Goal: Task Accomplishment & Management: Use online tool/utility

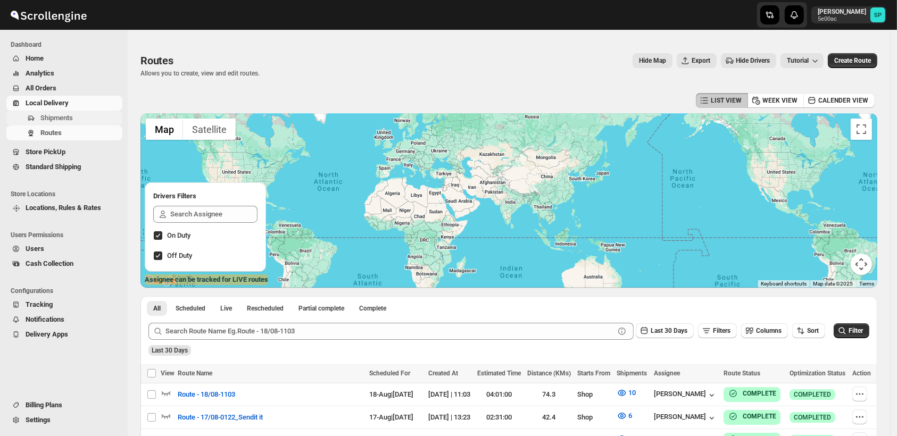
click at [36, 115] on button "Shipments" at bounding box center [64, 118] width 116 height 15
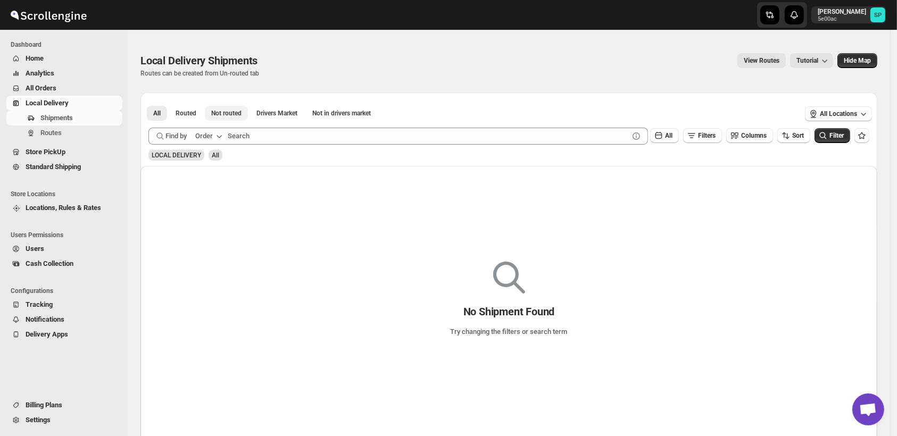
click at [225, 114] on span "Not routed" at bounding box center [226, 113] width 30 height 9
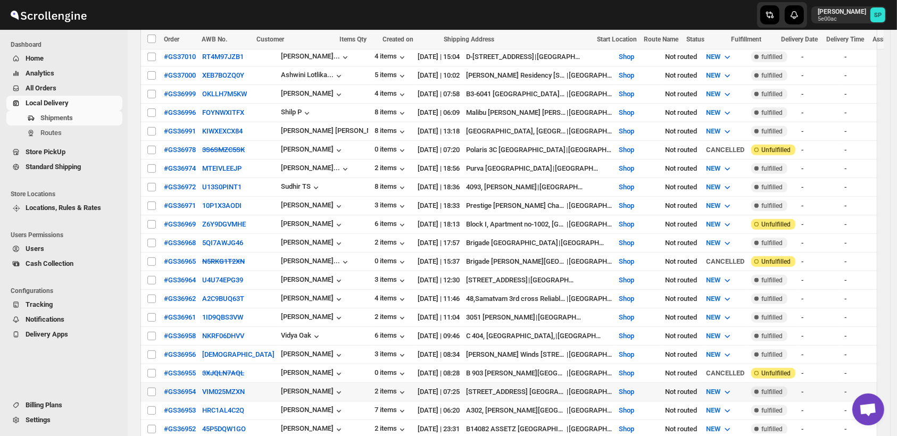
scroll to position [532, 0]
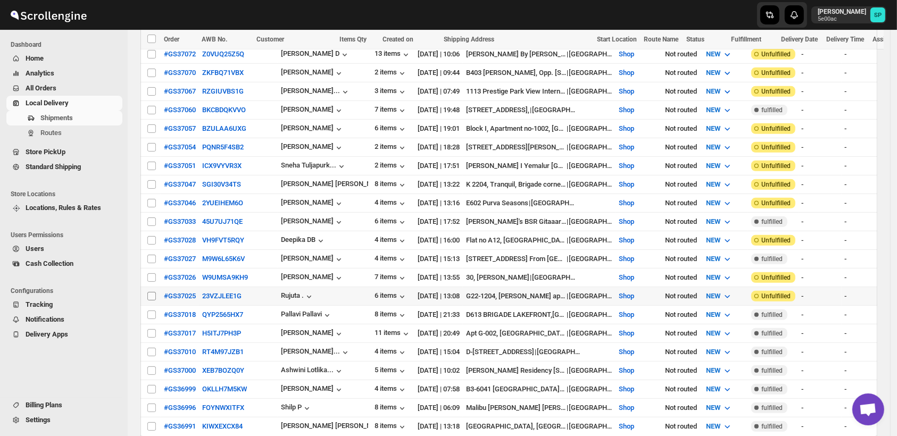
click at [148, 292] on input "Select shipment" at bounding box center [151, 296] width 9 height 9
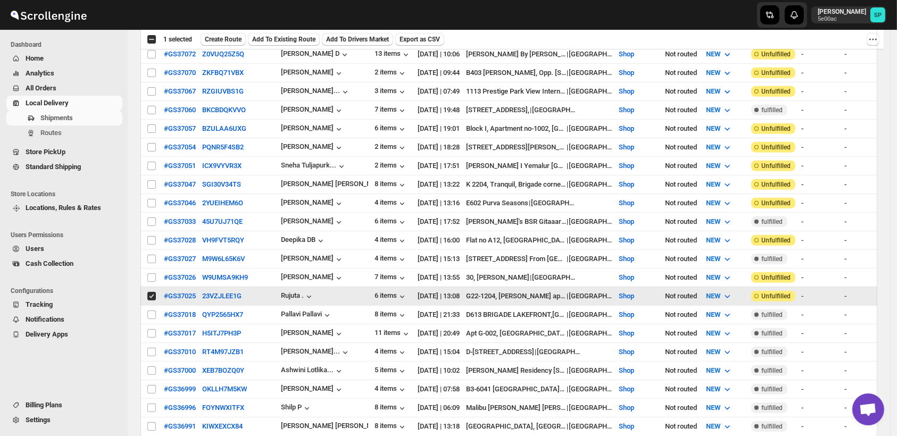
click at [150, 292] on input "Select shipment" at bounding box center [151, 296] width 9 height 9
checkbox input "false"
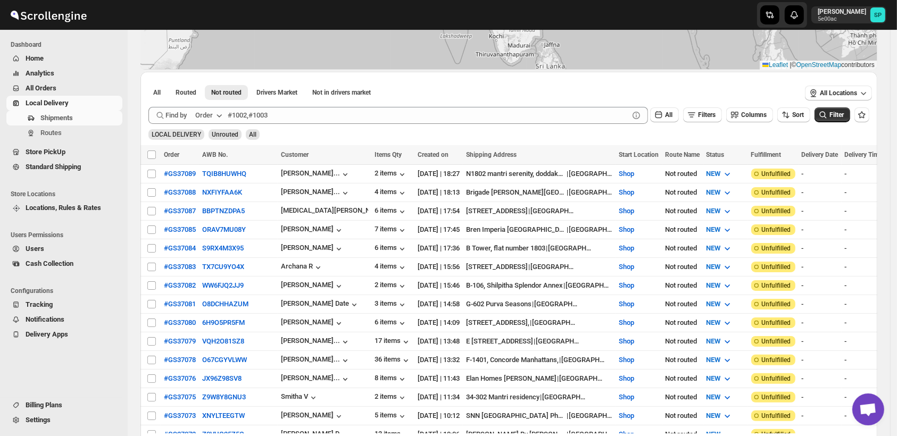
scroll to position [0, 0]
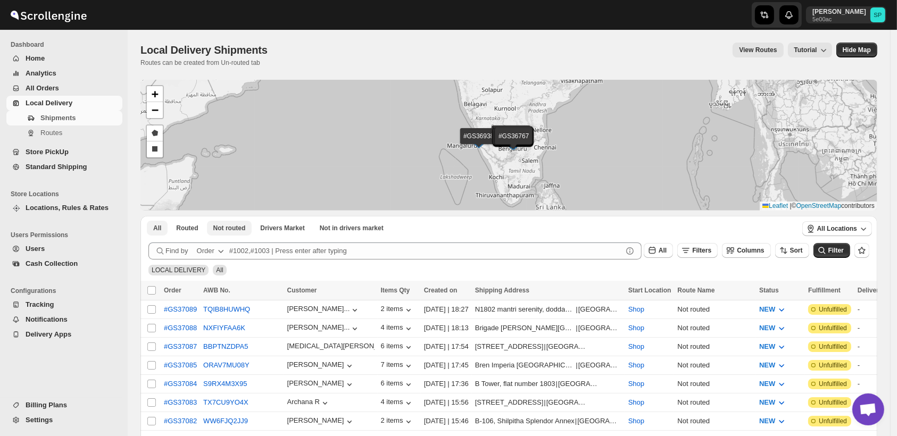
click at [217, 231] on span "Not routed" at bounding box center [229, 228] width 32 height 9
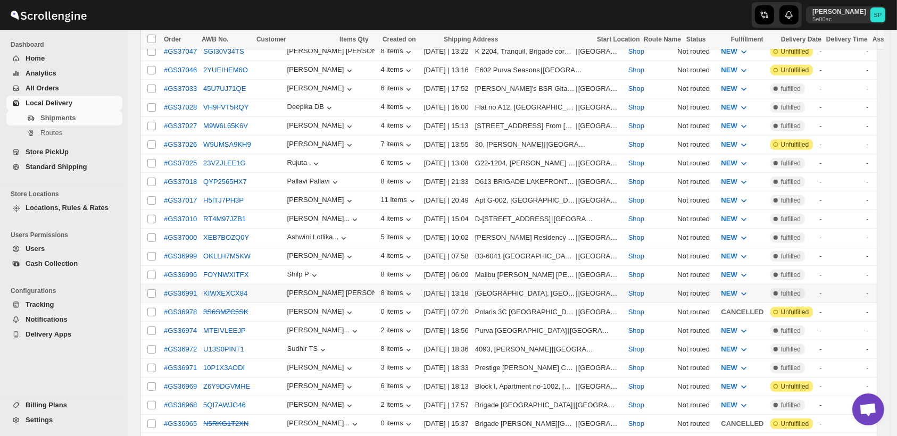
scroll to position [591, 0]
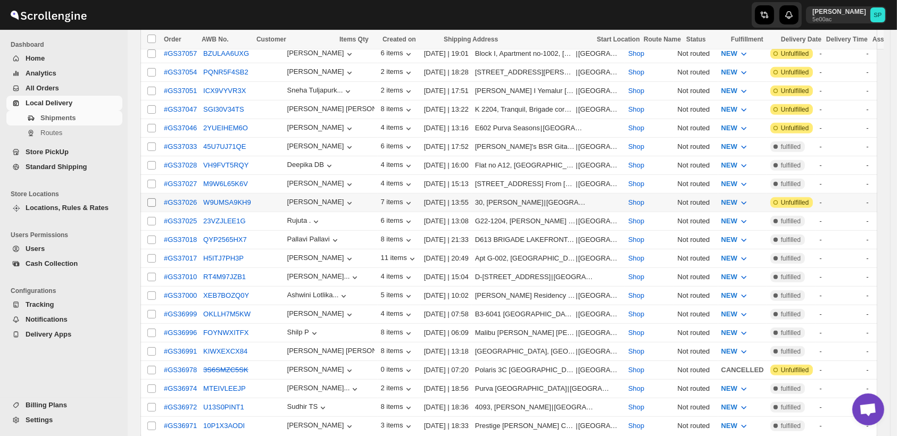
click at [149, 198] on input "Select shipment" at bounding box center [151, 202] width 9 height 9
checkbox input "true"
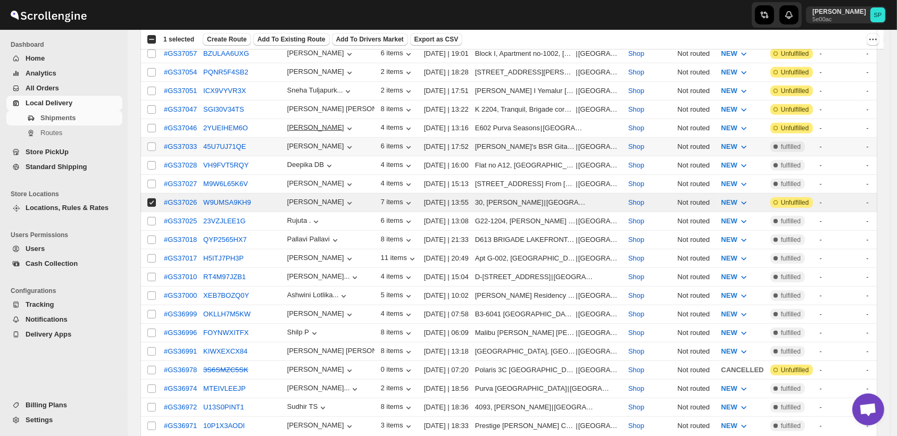
scroll to position [532, 0]
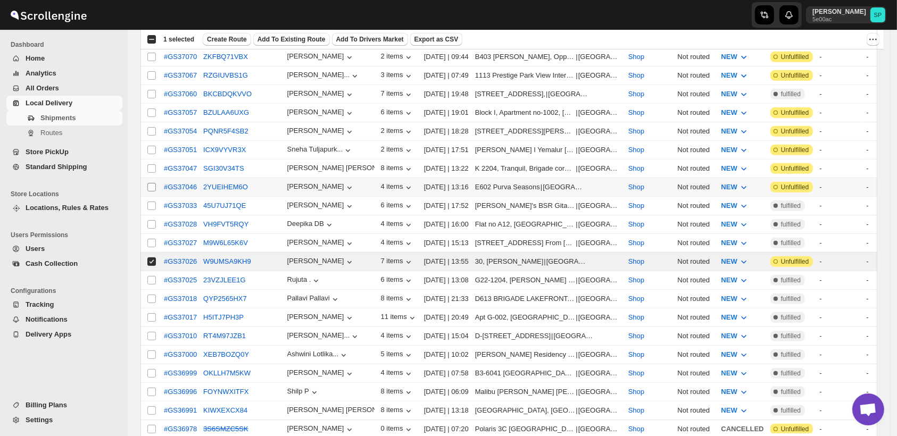
click at [153, 183] on input "Select shipment" at bounding box center [151, 187] width 9 height 9
checkbox input "true"
click at [149, 164] on input "Select shipment" at bounding box center [151, 168] width 9 height 9
checkbox input "true"
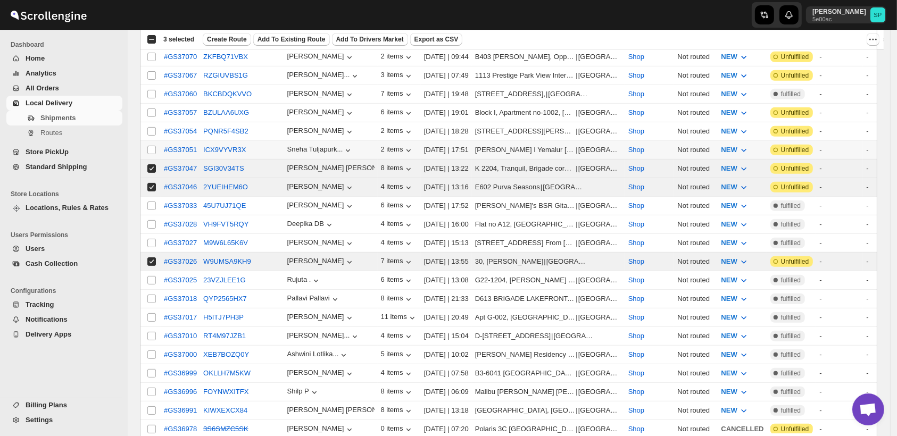
click at [149, 141] on td "Select shipment" at bounding box center [150, 150] width 20 height 19
checkbox input "true"
click at [150, 127] on input "Select shipment" at bounding box center [151, 131] width 9 height 9
checkbox input "true"
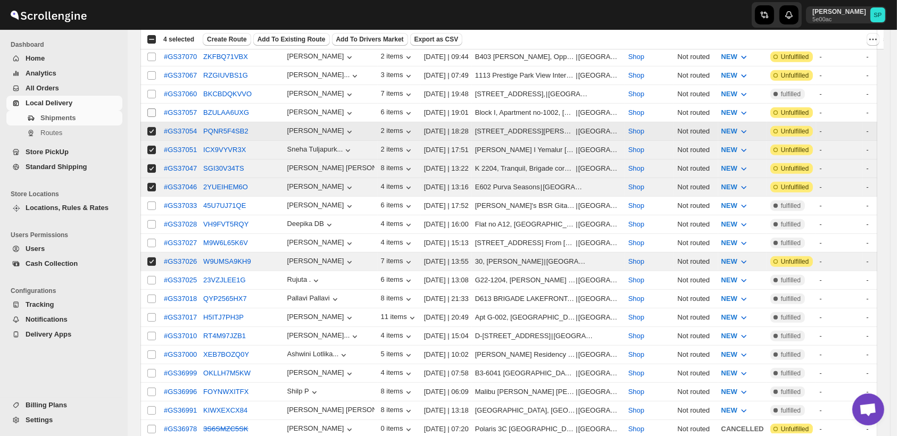
click at [152, 108] on input "Select shipment" at bounding box center [151, 112] width 9 height 9
checkbox input "true"
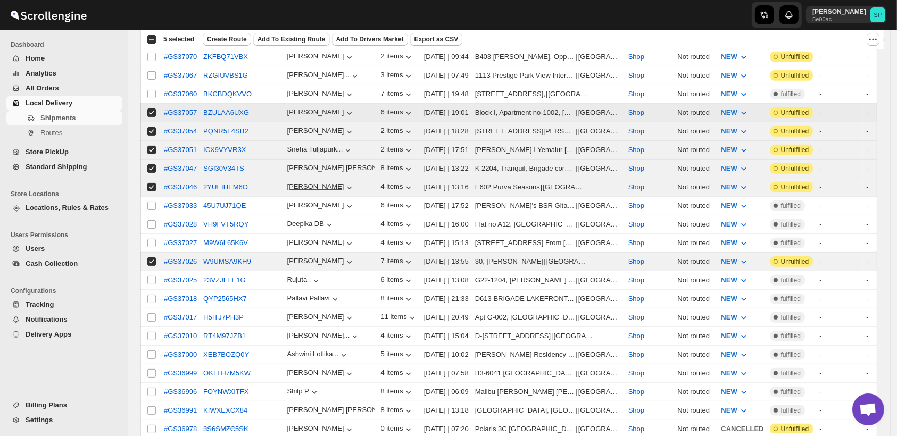
click at [151, 90] on input "Select shipment" at bounding box center [151, 94] width 9 height 9
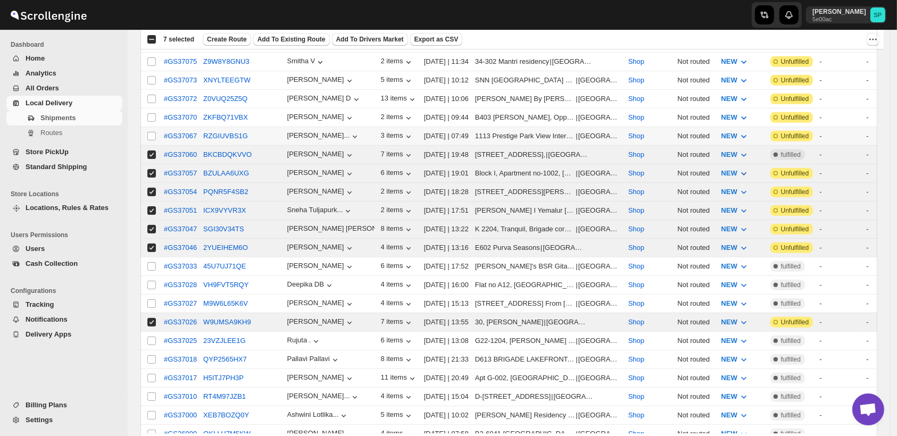
scroll to position [413, 0]
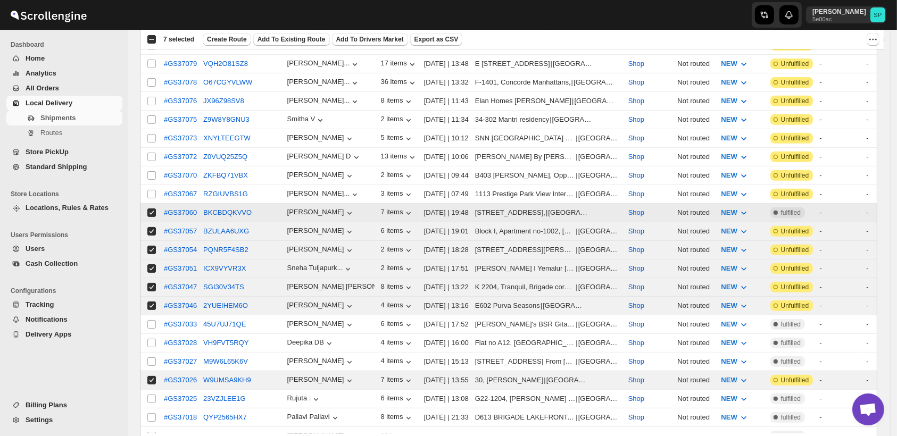
click at [149, 208] on input "Select shipment" at bounding box center [151, 212] width 9 height 9
checkbox input "false"
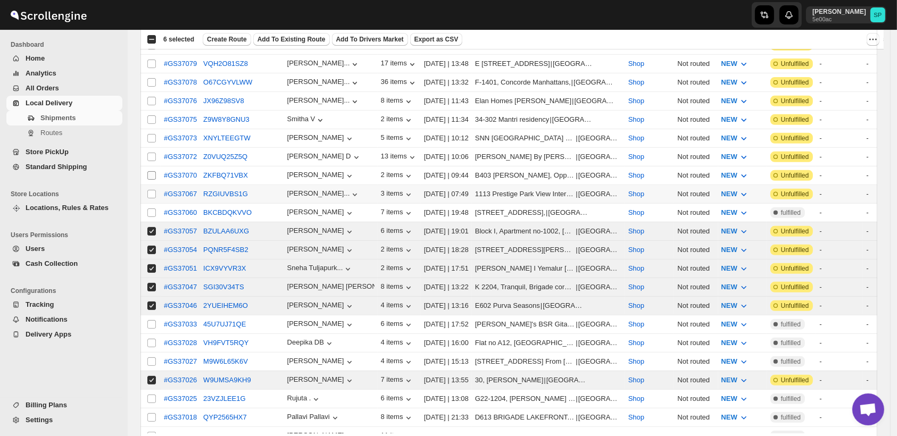
click at [150, 190] on input "Select shipment" at bounding box center [151, 194] width 9 height 9
checkbox input "true"
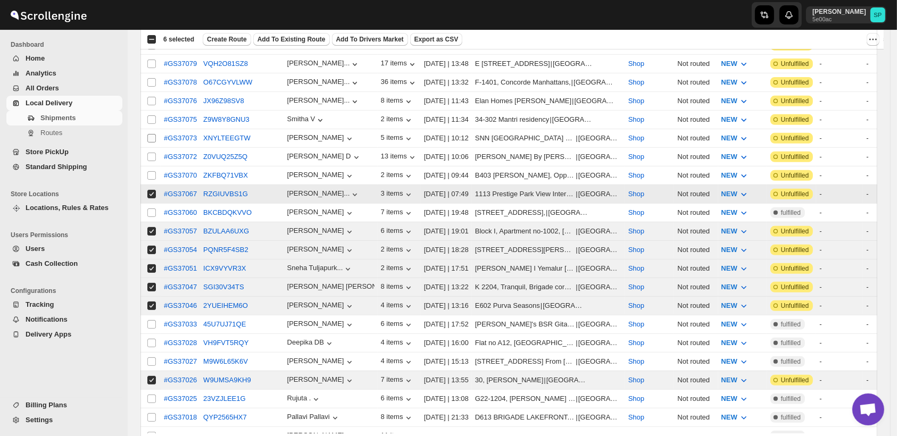
click at [147, 171] on input "Select shipment" at bounding box center [151, 175] width 9 height 9
checkbox input "true"
click at [149, 153] on input "Select shipment" at bounding box center [151, 157] width 9 height 9
checkbox input "true"
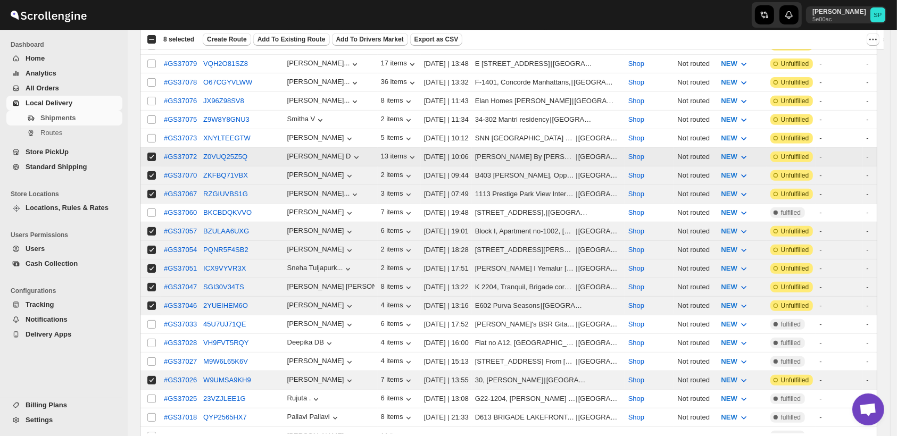
click at [149, 134] on input "Select shipment" at bounding box center [151, 138] width 9 height 9
checkbox input "true"
click at [151, 115] on input "Select shipment" at bounding box center [151, 119] width 9 height 9
checkbox input "true"
click at [152, 97] on input "Select shipment" at bounding box center [151, 101] width 9 height 9
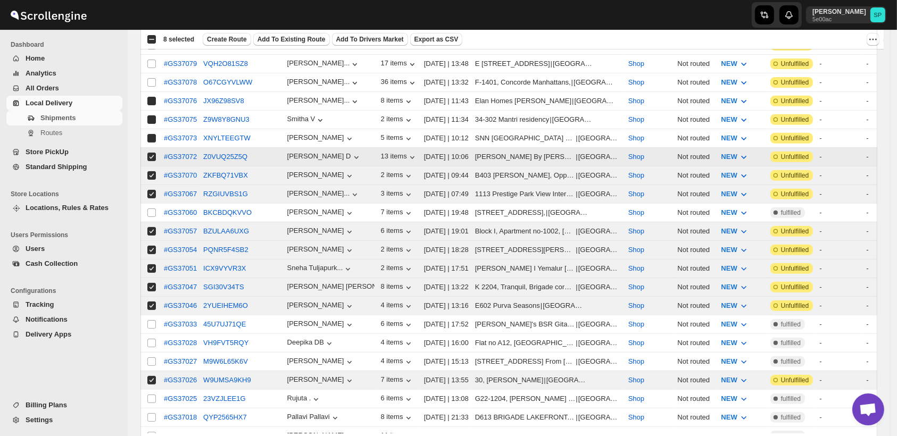
checkbox input "true"
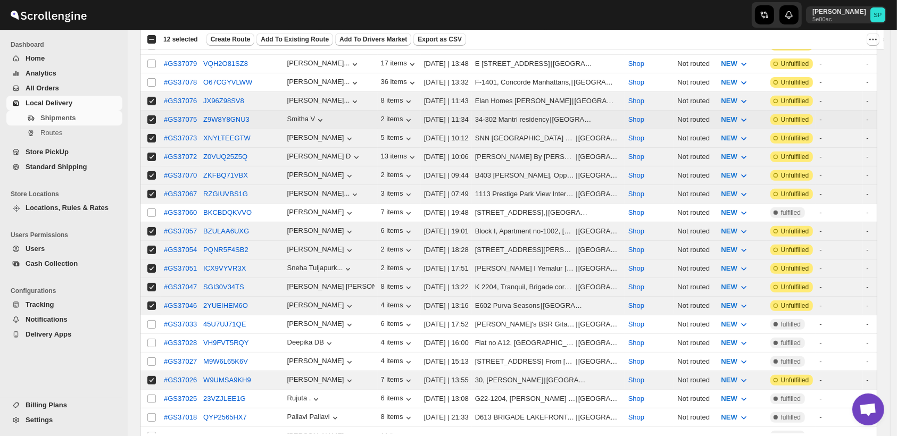
scroll to position [354, 0]
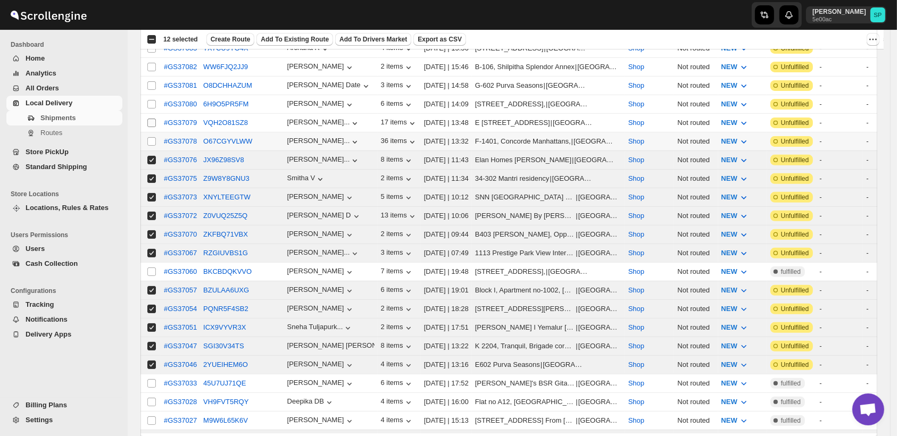
click at [149, 137] on input "Select shipment" at bounding box center [151, 141] width 9 height 9
checkbox input "true"
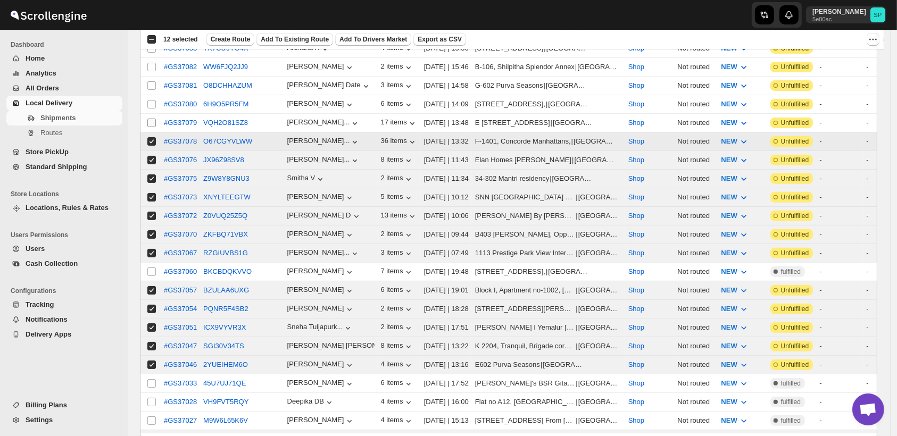
click at [153, 119] on input "Select shipment" at bounding box center [151, 123] width 9 height 9
checkbox input "true"
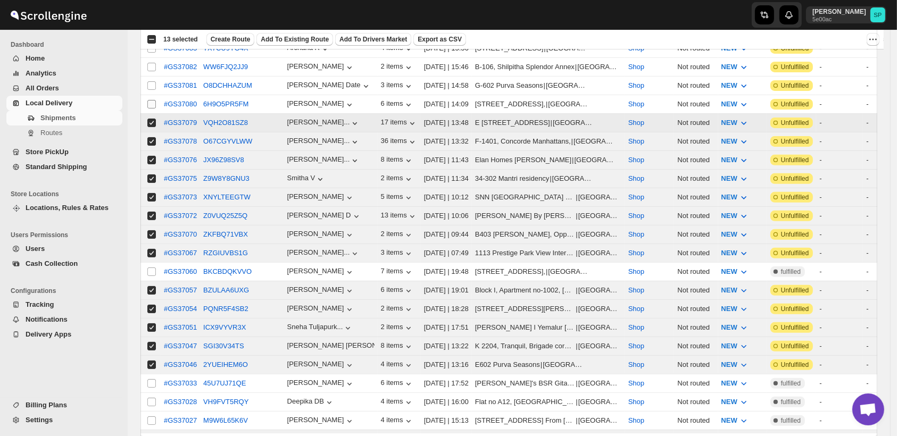
click at [152, 100] on input "Select shipment" at bounding box center [151, 104] width 9 height 9
checkbox input "true"
click at [149, 81] on input "Select shipment" at bounding box center [151, 85] width 9 height 9
checkbox input "true"
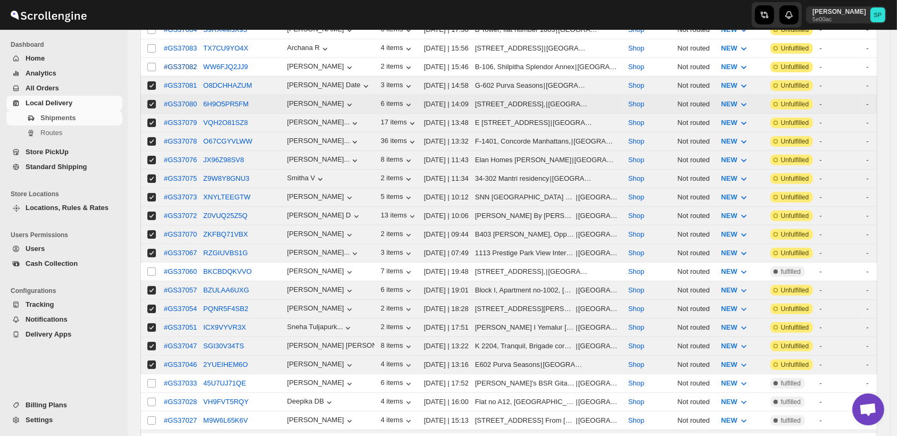
scroll to position [236, 0]
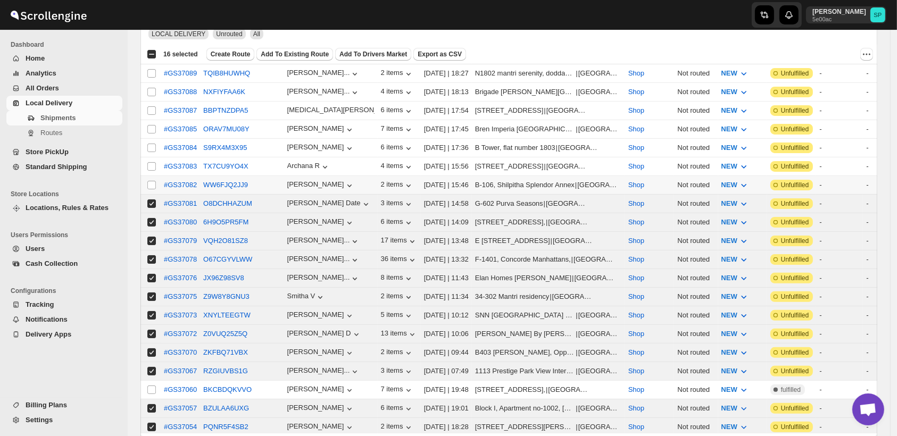
click at [146, 181] on td "Select shipment" at bounding box center [150, 185] width 20 height 19
click at [145, 160] on td "Select shipment" at bounding box center [150, 166] width 20 height 19
checkbox input "true"
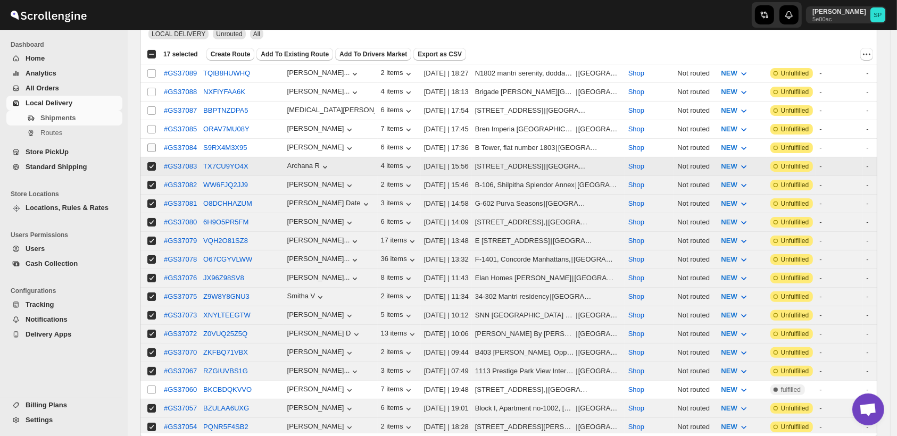
click at [147, 143] on span at bounding box center [152, 148] width 10 height 10
click at [147, 144] on input "Select shipment" at bounding box center [151, 148] width 9 height 9
checkbox input "false"
click at [146, 121] on td "Select shipment" at bounding box center [150, 129] width 20 height 19
click at [149, 108] on input "Select shipment" at bounding box center [151, 110] width 9 height 9
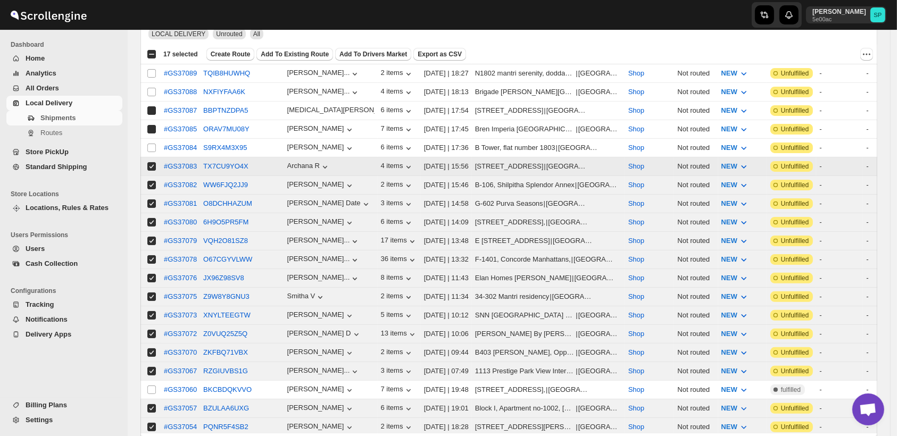
checkbox input "true"
click at [148, 88] on input "Select shipment" at bounding box center [151, 92] width 9 height 9
checkbox input "true"
click at [152, 74] on input "Select shipment" at bounding box center [151, 73] width 9 height 9
checkbox input "true"
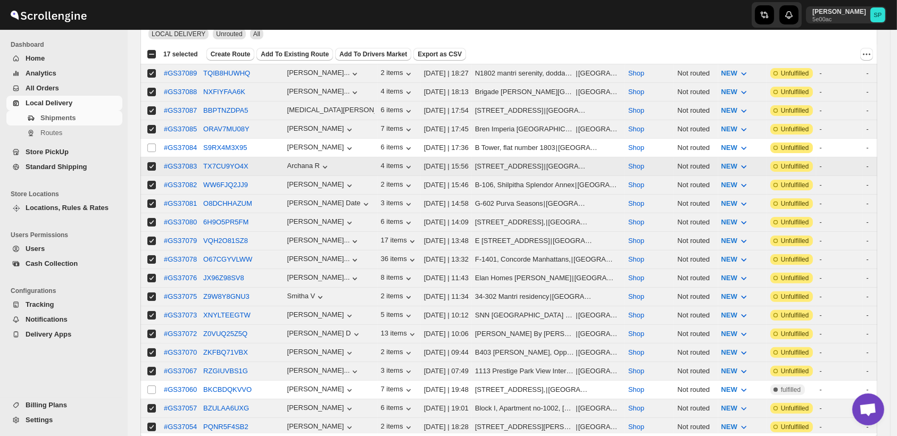
checkbox input "true"
click at [153, 146] on input "Select shipment" at bounding box center [151, 148] width 9 height 9
checkbox input "true"
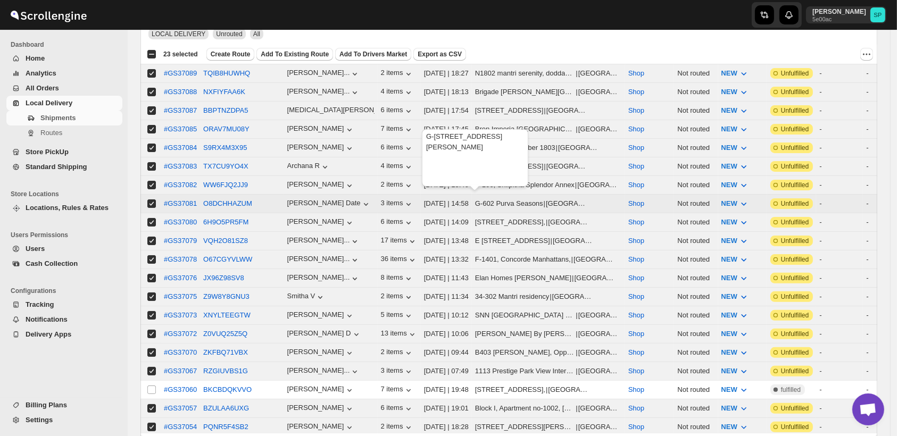
scroll to position [59, 0]
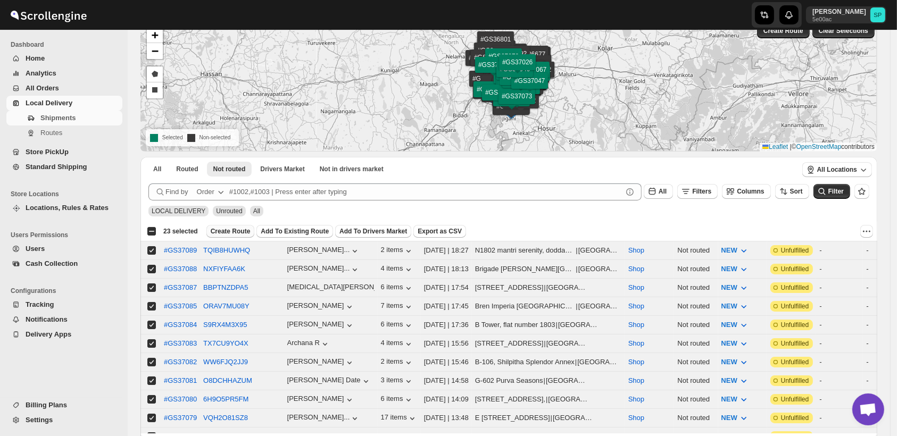
click at [224, 230] on span "Create Route" at bounding box center [231, 231] width 40 height 9
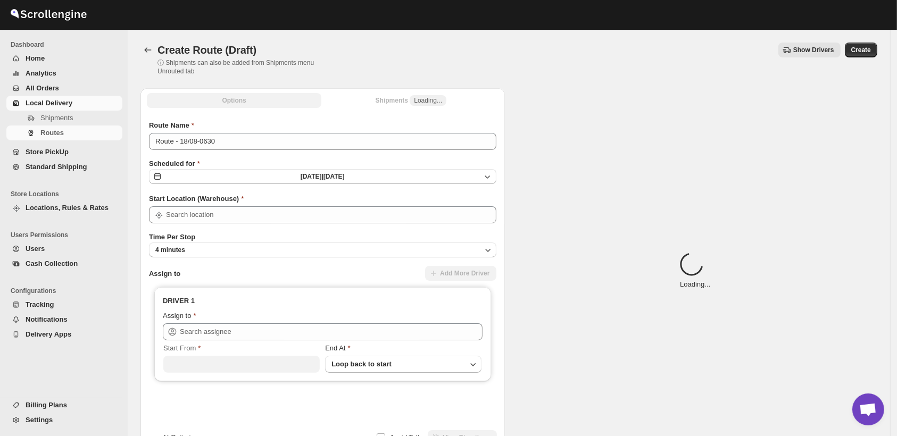
type input "Shop"
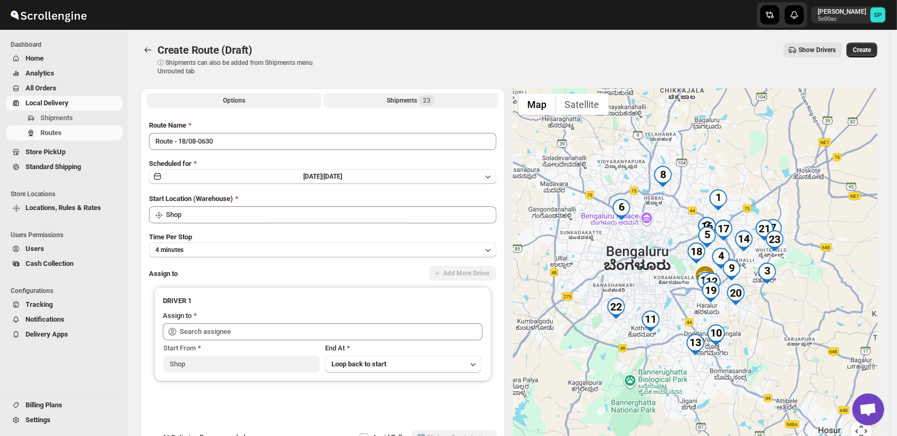
click at [407, 102] on div "Shipments 23" at bounding box center [411, 100] width 48 height 11
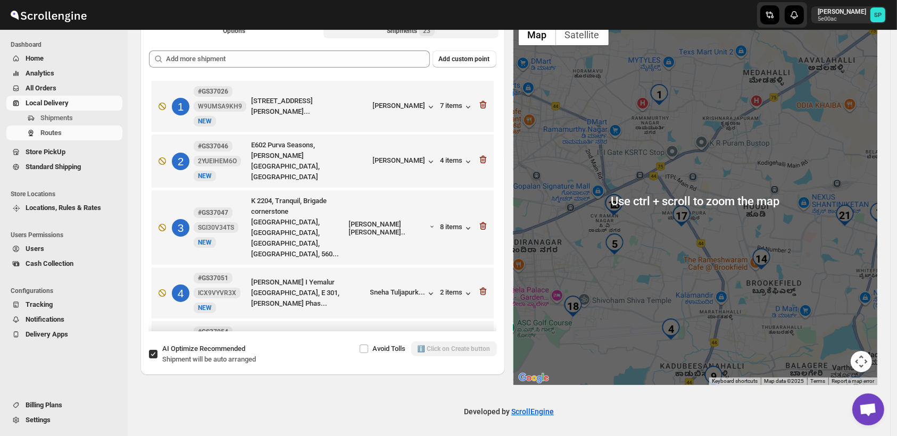
scroll to position [72, 0]
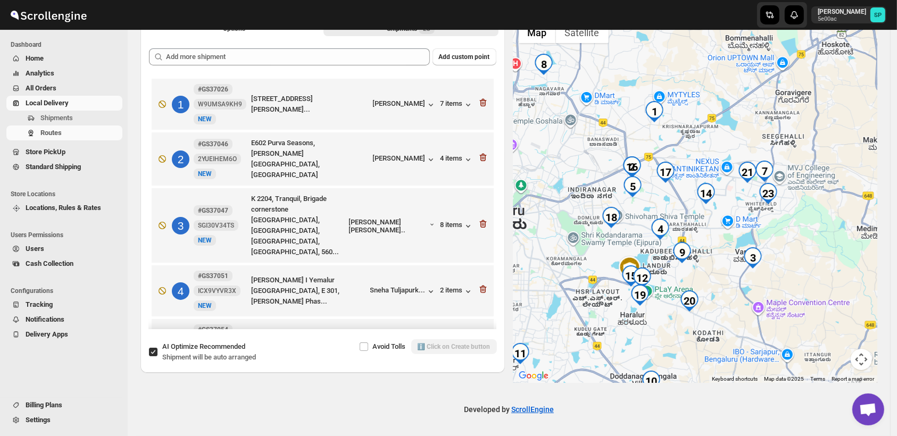
drag, startPoint x: 773, startPoint y: 283, endPoint x: 749, endPoint y: 233, distance: 55.7
click at [749, 233] on div at bounding box center [695, 199] width 364 height 366
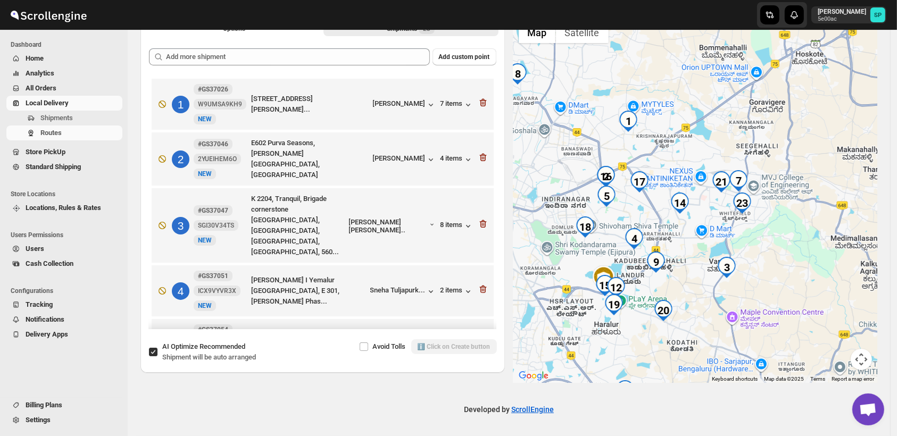
drag, startPoint x: 687, startPoint y: 282, endPoint x: 691, endPoint y: 289, distance: 8.1
click at [691, 289] on div at bounding box center [695, 199] width 364 height 366
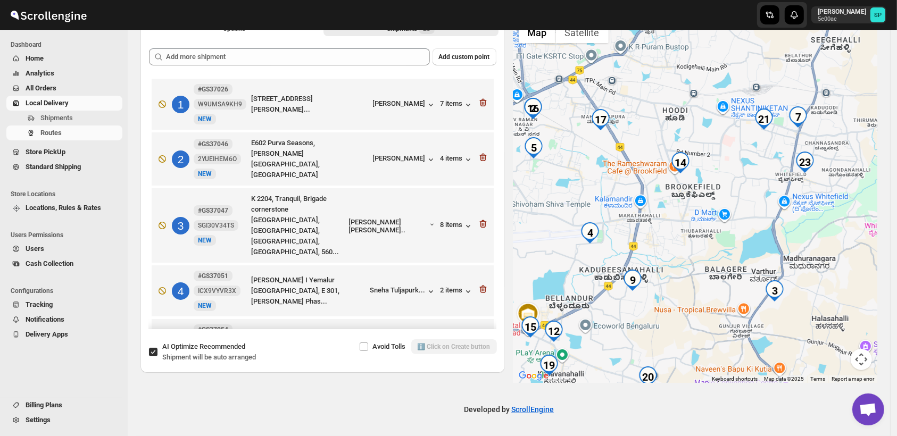
drag, startPoint x: 602, startPoint y: 264, endPoint x: 632, endPoint y: 248, distance: 33.5
click at [632, 248] on div at bounding box center [695, 199] width 364 height 366
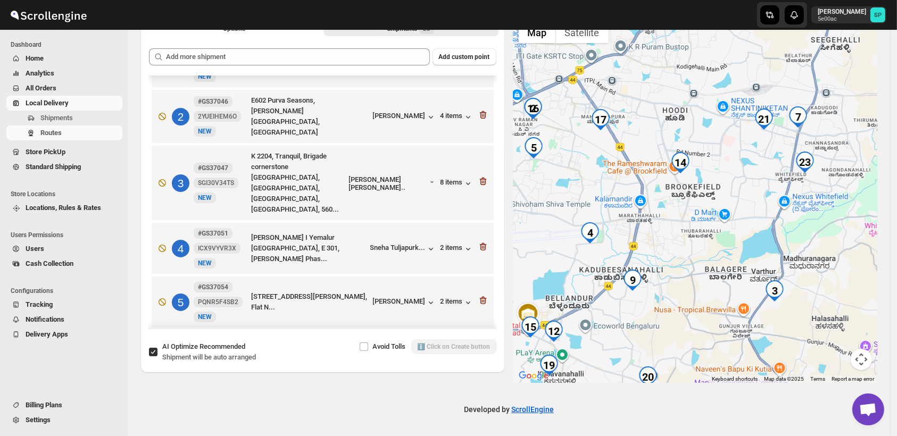
scroll to position [118, 0]
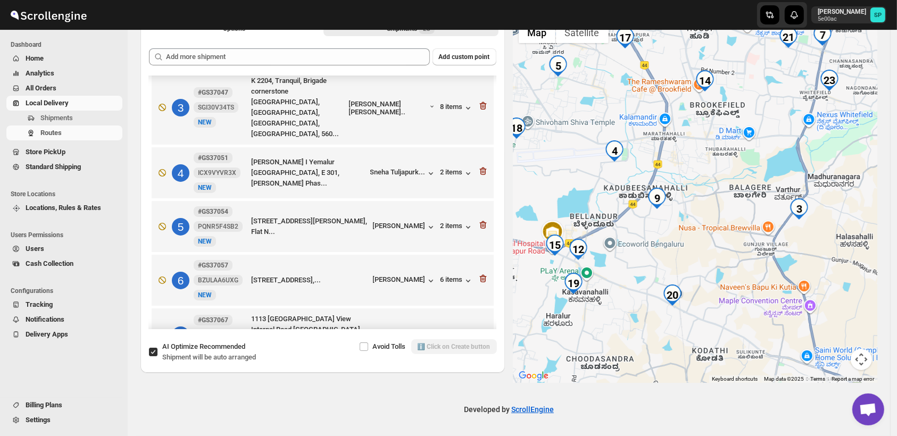
drag, startPoint x: 710, startPoint y: 249, endPoint x: 721, endPoint y: 198, distance: 52.1
click at [721, 198] on div at bounding box center [695, 199] width 364 height 366
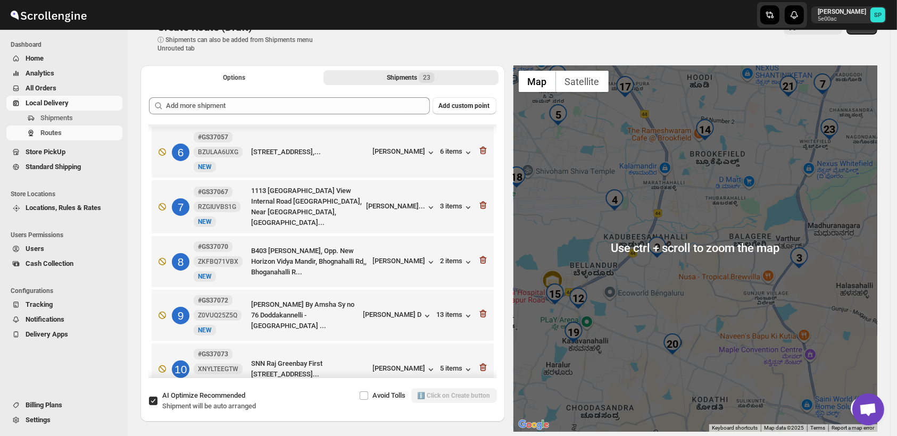
scroll to position [0, 0]
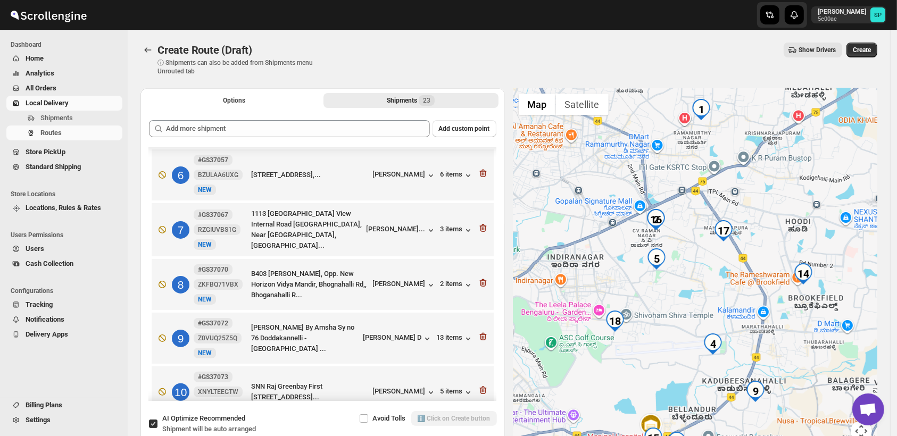
drag, startPoint x: 655, startPoint y: 222, endPoint x: 756, endPoint y: 345, distance: 159.1
click at [756, 345] on div at bounding box center [695, 271] width 364 height 366
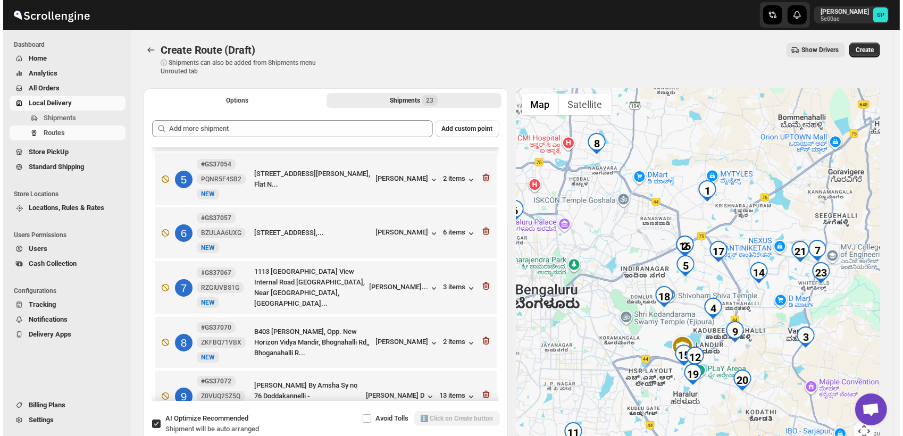
scroll to position [295, 0]
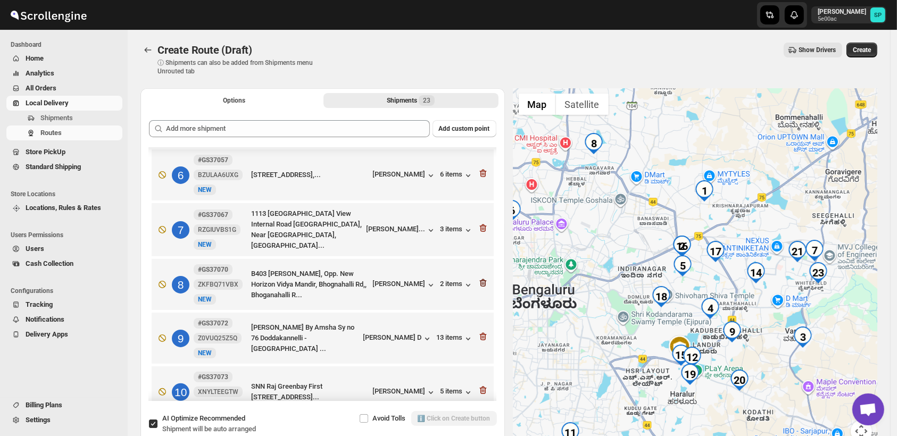
click at [479, 279] on icon "button" at bounding box center [482, 283] width 7 height 8
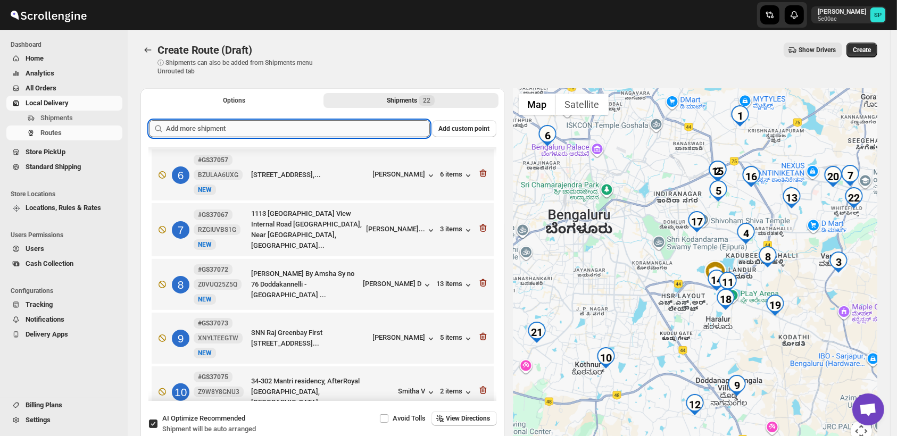
click at [212, 126] on input "text" at bounding box center [298, 128] width 264 height 17
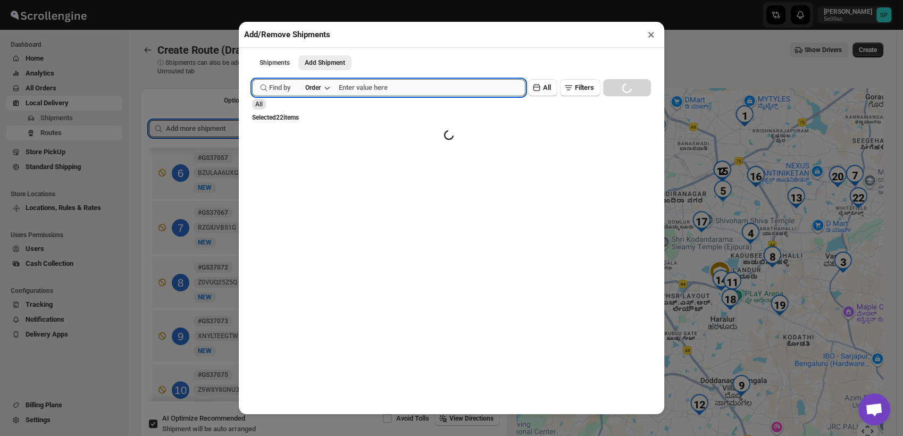
click at [365, 91] on input "text" at bounding box center [432, 87] width 187 height 17
paste input "GS37070"
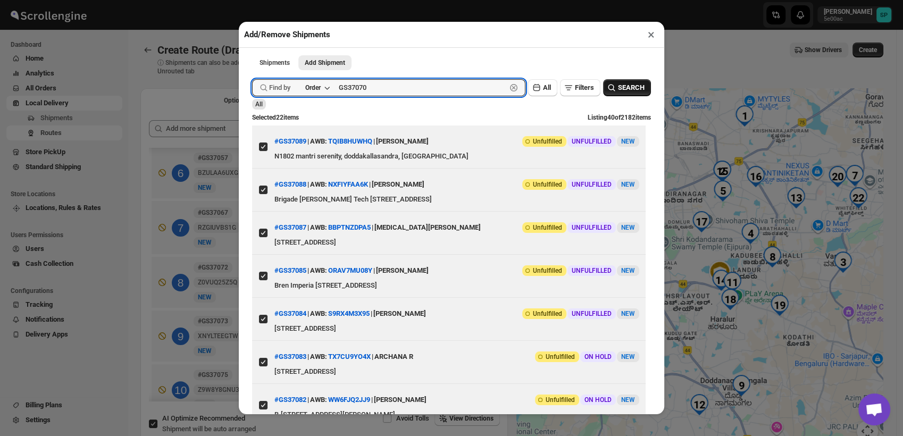
type input "GS37070"
click at [631, 89] on span "SEARCH" at bounding box center [631, 87] width 27 height 11
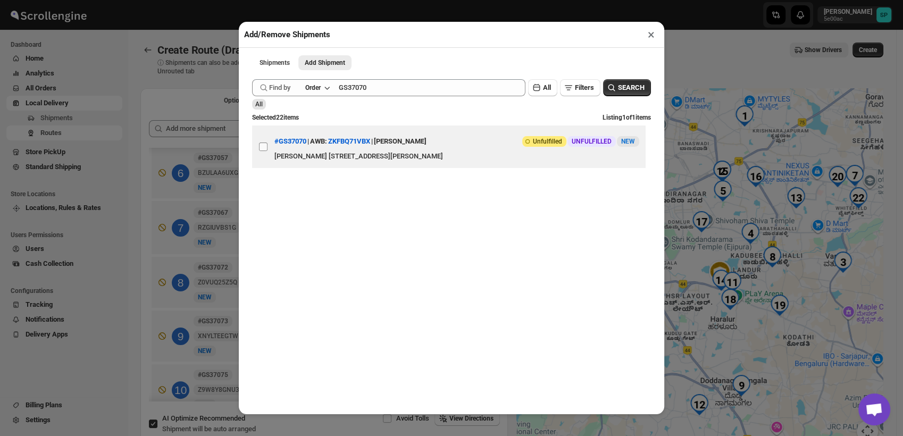
click at [266, 151] on input "View details for 68a2a899fc41024ff29ca5a6" at bounding box center [263, 147] width 9 height 9
checkbox input "true"
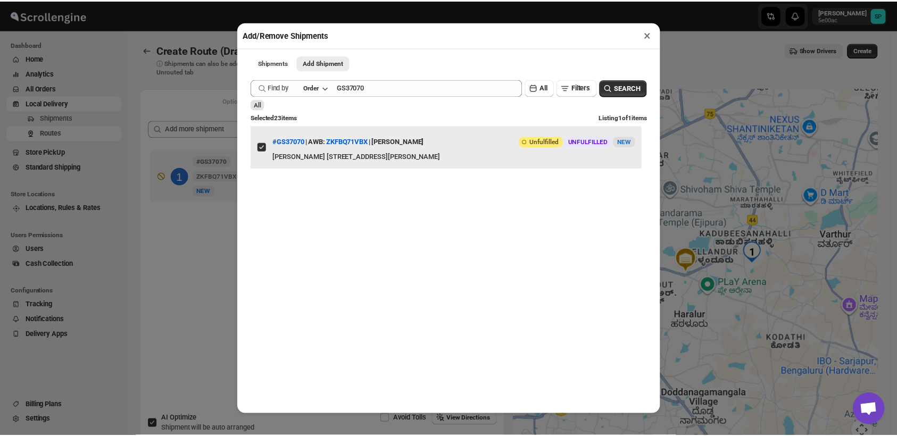
scroll to position [0, 0]
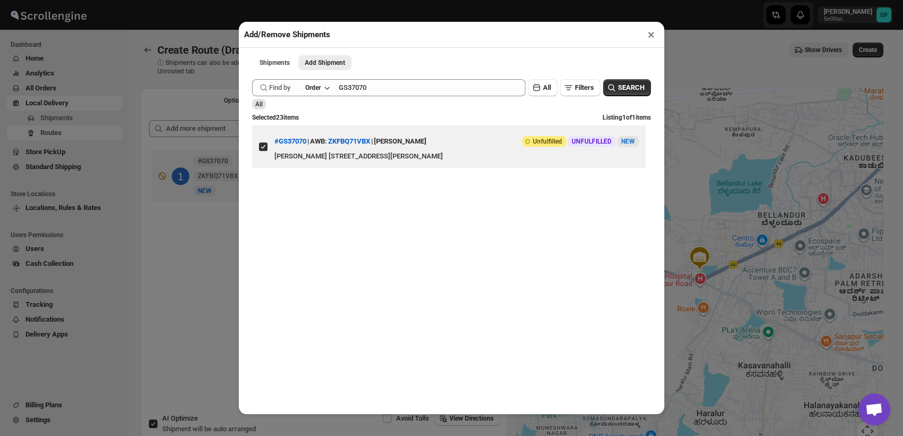
click at [650, 36] on button "×" at bounding box center [650, 34] width 15 height 15
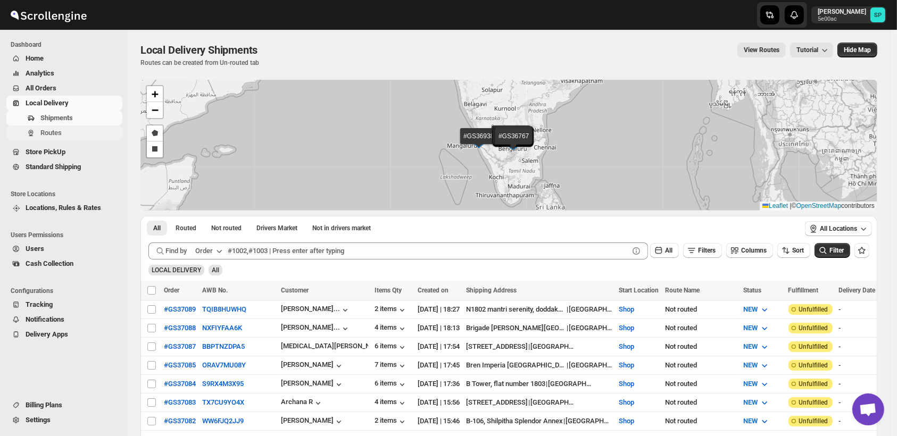
click at [55, 135] on span "Routes" at bounding box center [50, 133] width 21 height 8
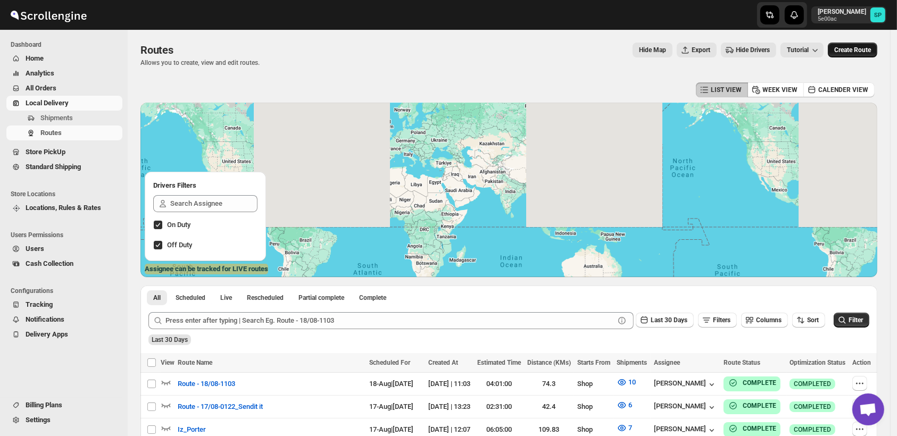
click at [861, 49] on span "Create Route" at bounding box center [852, 50] width 37 height 9
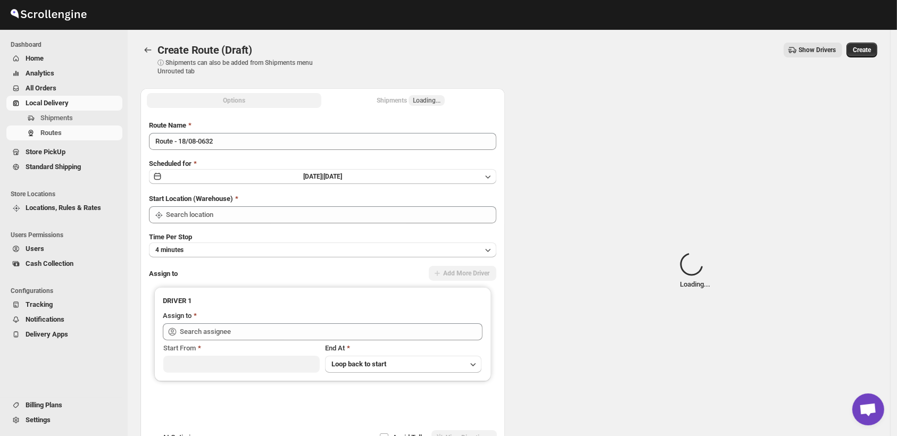
type input "Shop"
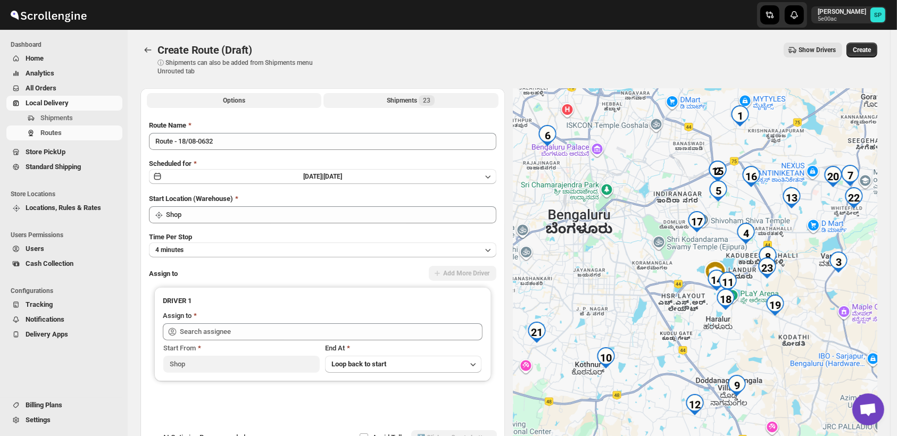
click at [434, 101] on span "23" at bounding box center [427, 100] width 16 height 11
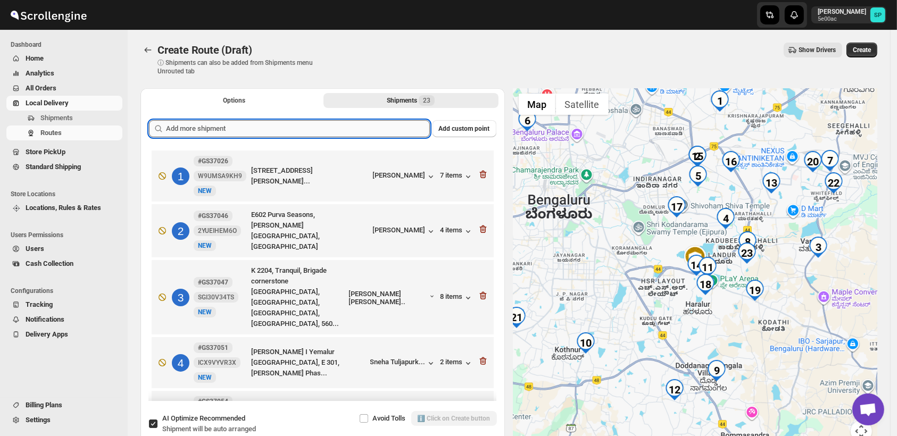
click at [311, 129] on input "text" at bounding box center [298, 128] width 264 height 17
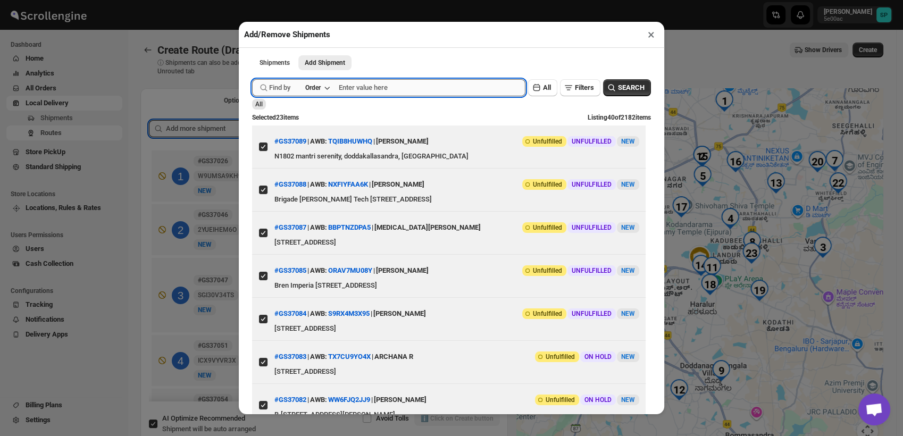
click at [358, 89] on input "text" at bounding box center [432, 87] width 187 height 17
paste input "GS37070"
type input "GS37070"
click at [640, 81] on div "Find by Order GS37070 Clear All Filters SEARCH" at bounding box center [451, 87] width 399 height 17
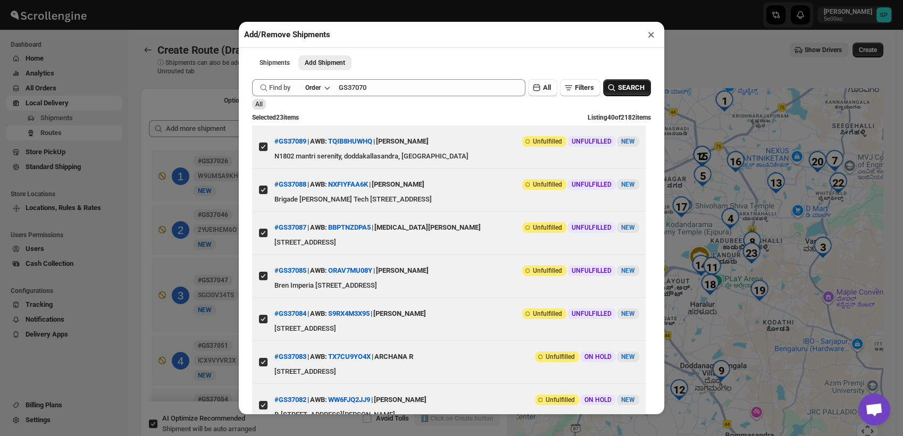
click at [629, 86] on span "SEARCH" at bounding box center [631, 87] width 27 height 11
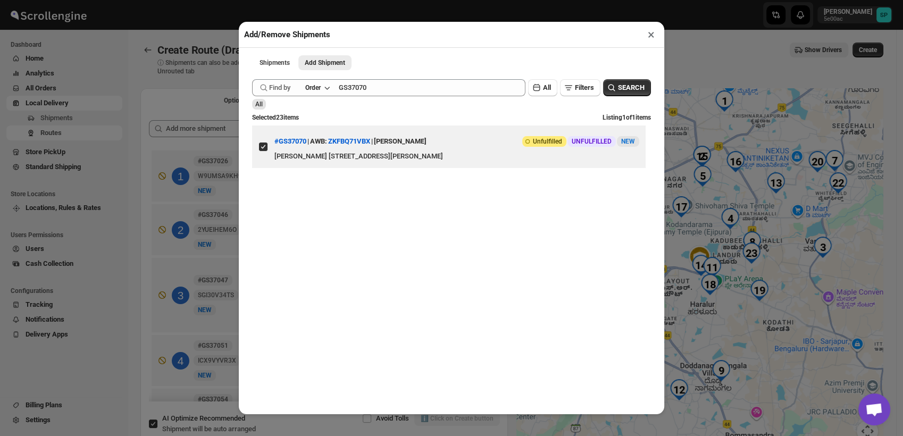
click at [649, 36] on button "×" at bounding box center [650, 34] width 15 height 15
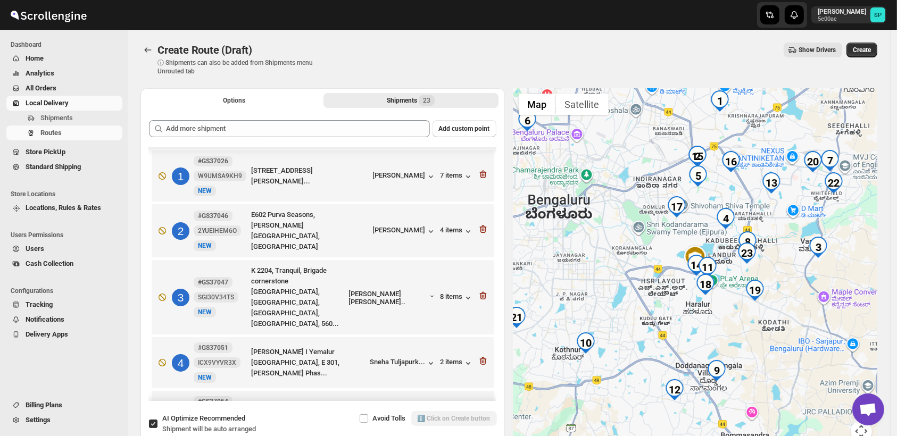
scroll to position [118, 0]
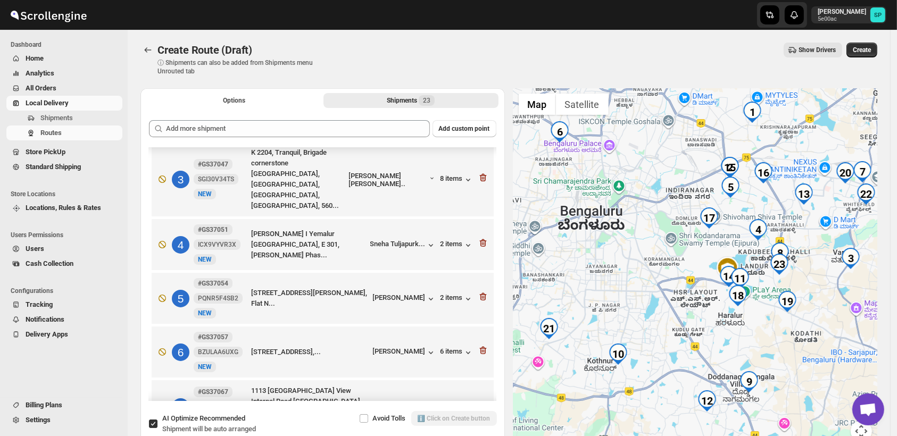
drag, startPoint x: 588, startPoint y: 256, endPoint x: 621, endPoint y: 269, distance: 35.9
click at [621, 269] on div at bounding box center [695, 271] width 364 height 366
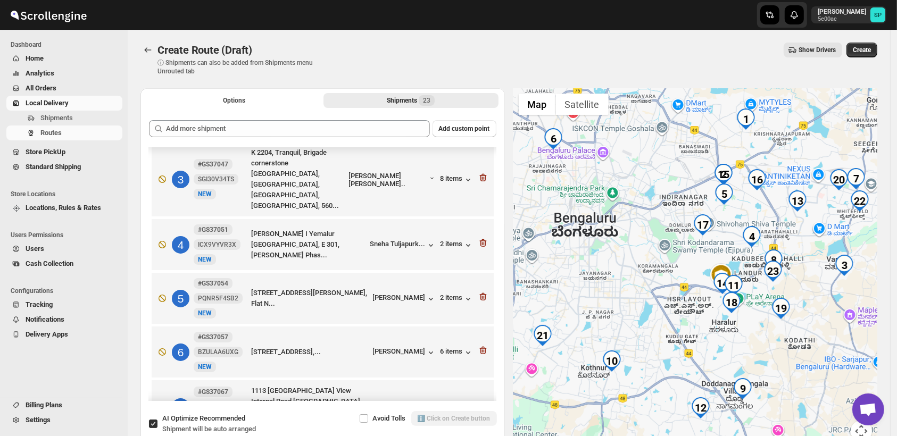
drag, startPoint x: 813, startPoint y: 315, endPoint x: 809, endPoint y: 330, distance: 14.7
click at [809, 330] on div at bounding box center [695, 271] width 364 height 366
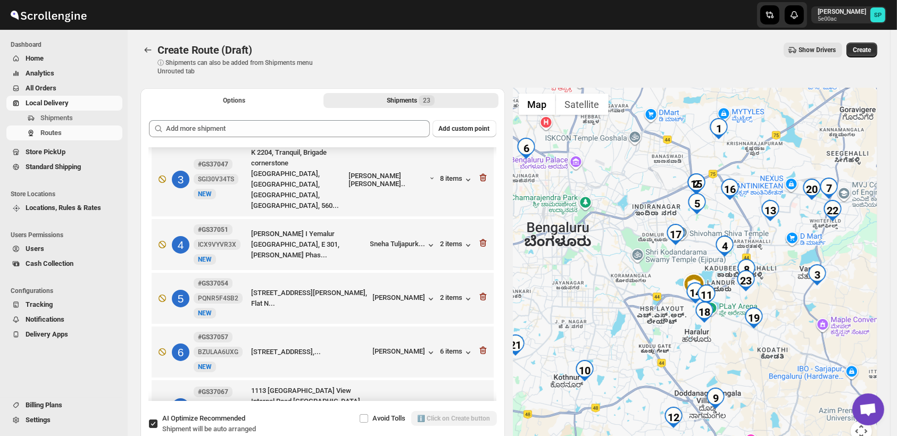
drag, startPoint x: 781, startPoint y: 261, endPoint x: 774, endPoint y: 278, distance: 18.4
click at [774, 278] on div at bounding box center [695, 271] width 364 height 366
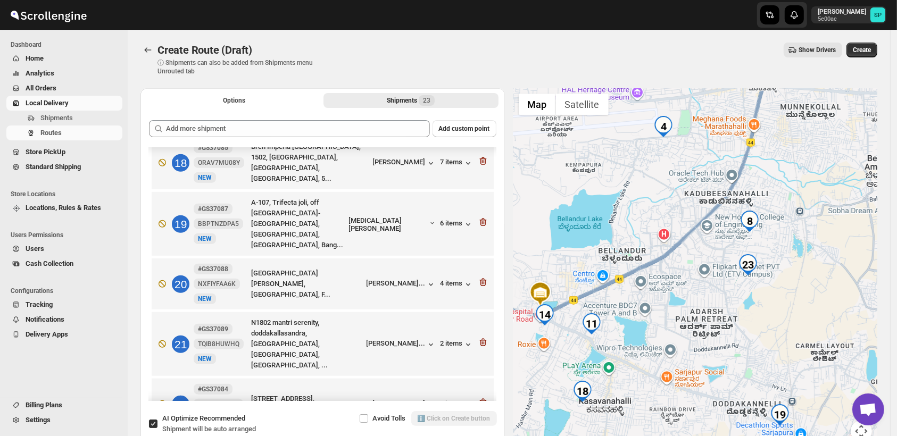
scroll to position [995, 0]
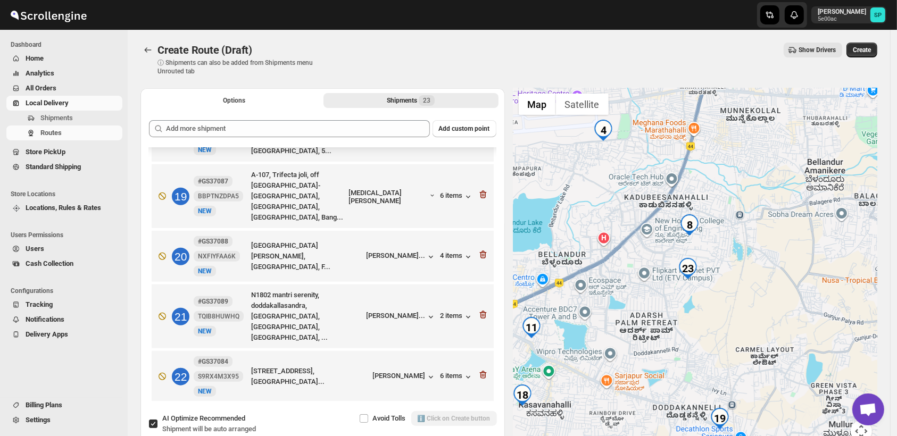
drag, startPoint x: 780, startPoint y: 306, endPoint x: 730, endPoint y: 302, distance: 49.7
click at [730, 302] on div at bounding box center [695, 271] width 364 height 366
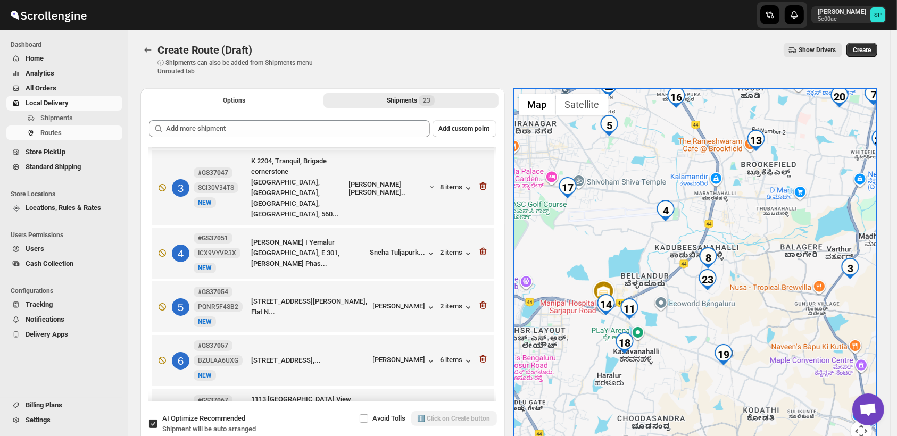
scroll to position [228, 0]
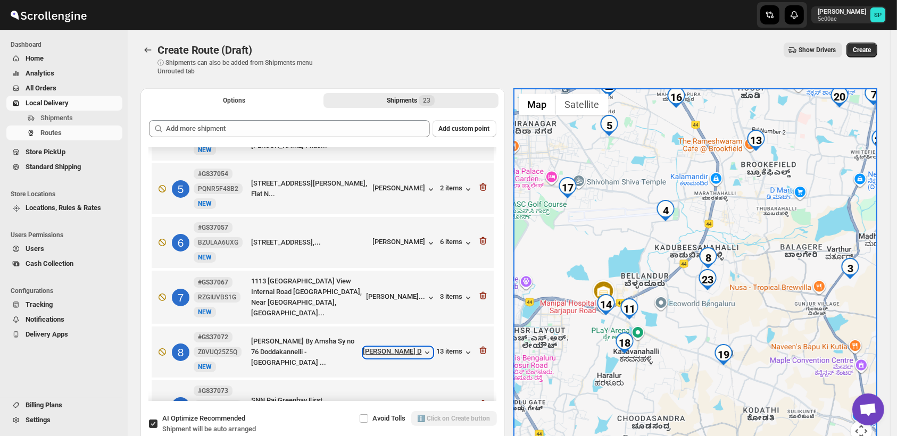
click at [424, 347] on icon "button" at bounding box center [427, 352] width 11 height 11
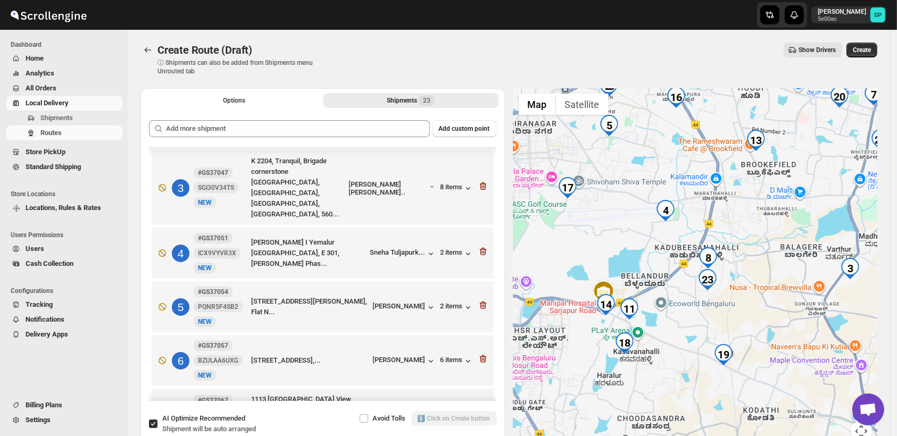
scroll to position [51, 0]
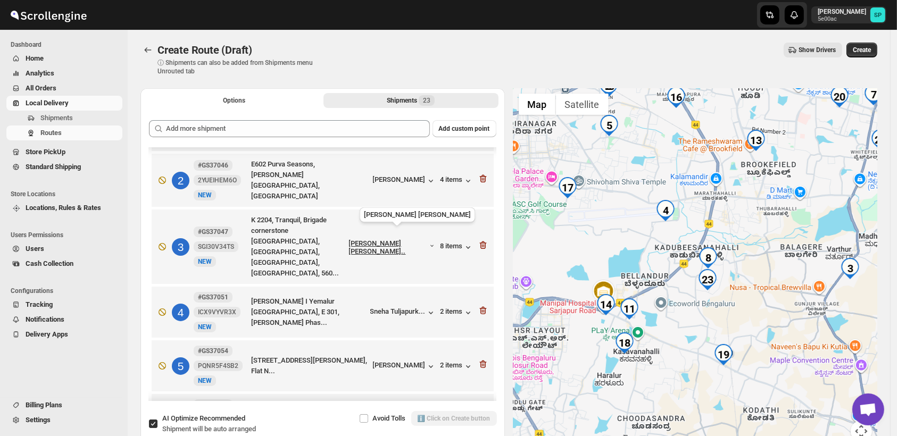
click at [388, 239] on div "Vijay Vinayak K..." at bounding box center [389, 247] width 80 height 16
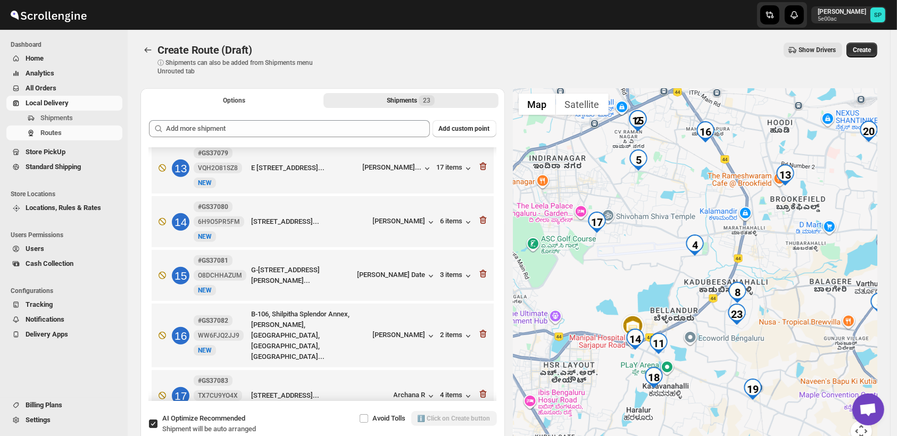
scroll to position [700, 0]
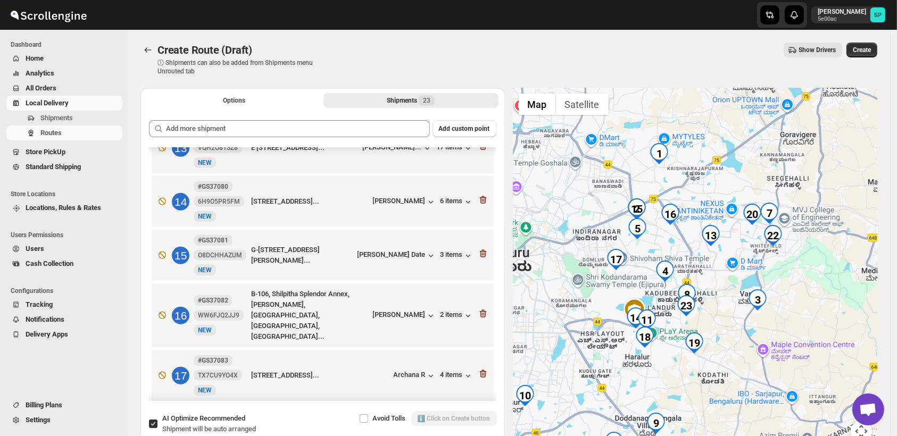
drag, startPoint x: 786, startPoint y: 334, endPoint x: 710, endPoint y: 308, distance: 80.2
click at [735, 321] on div at bounding box center [695, 271] width 364 height 366
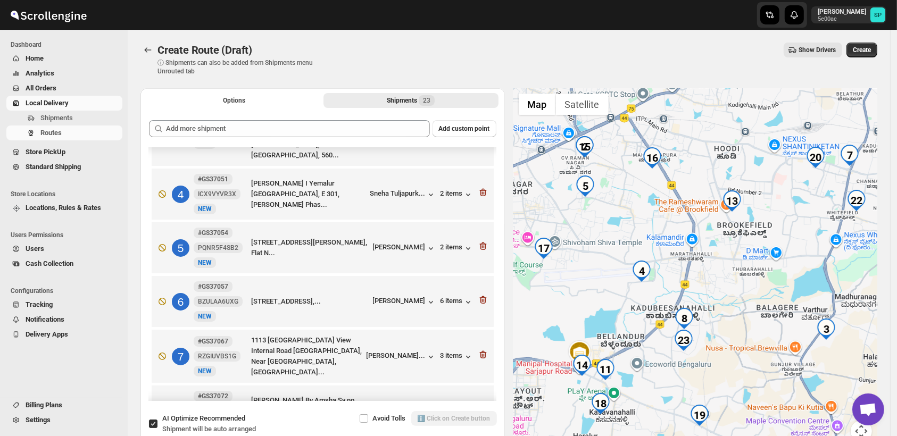
scroll to position [110, 0]
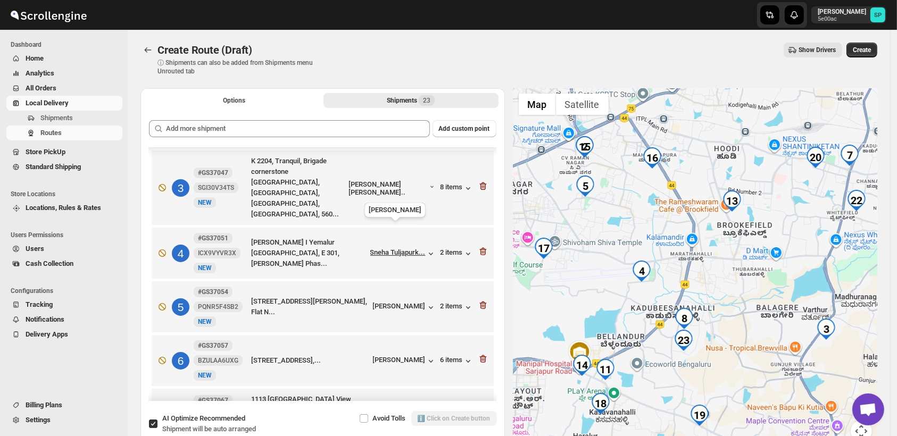
click at [403, 248] on div "Sneha Tuljapurk..." at bounding box center [397, 252] width 55 height 8
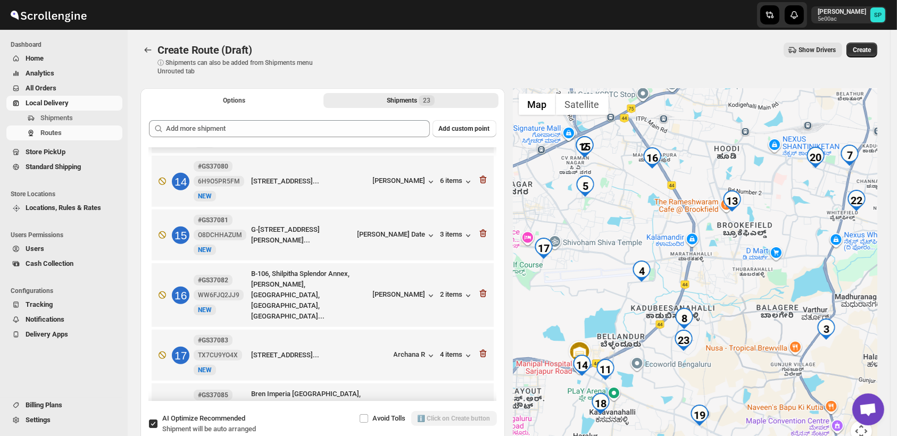
scroll to position [759, 0]
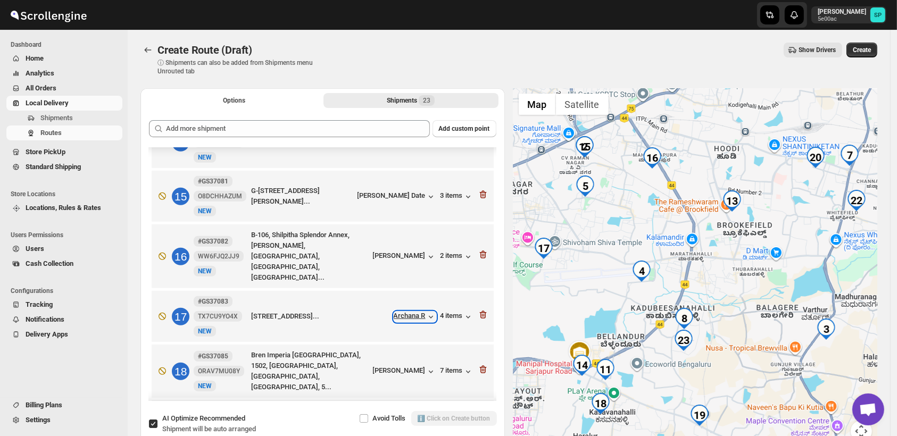
click at [419, 312] on div "Archana R" at bounding box center [415, 317] width 43 height 11
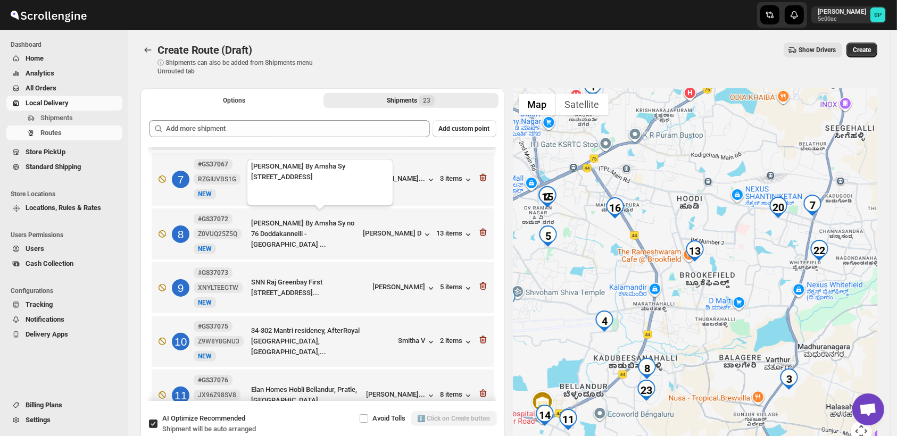
scroll to position [287, 0]
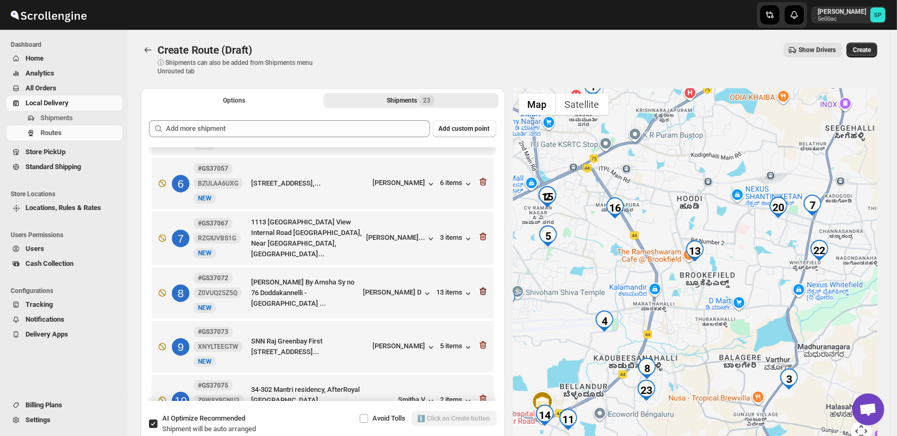
click at [478, 286] on icon "button" at bounding box center [483, 291] width 11 height 11
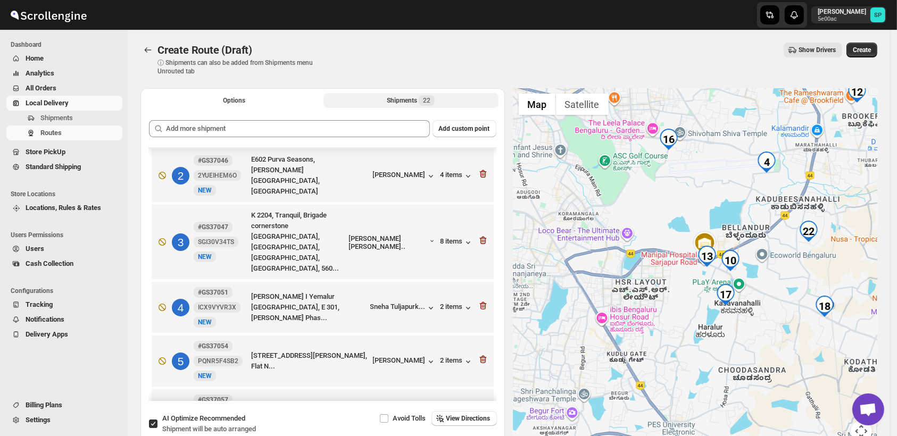
scroll to position [0, 0]
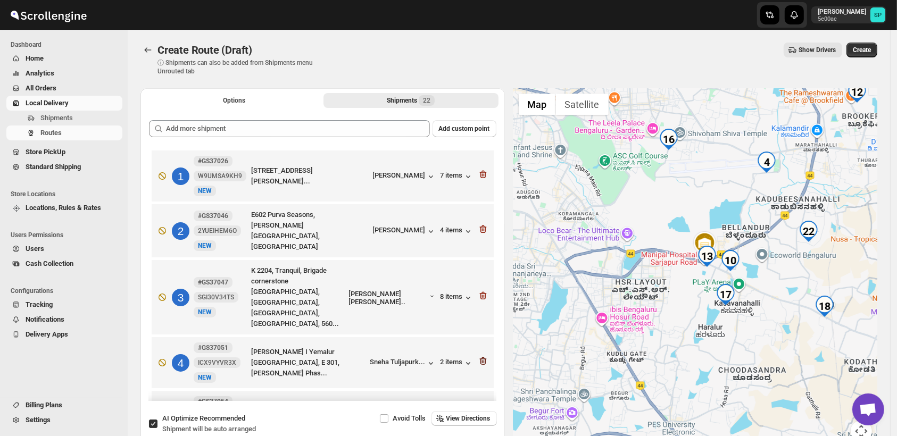
click at [478, 356] on icon "button" at bounding box center [483, 361] width 11 height 11
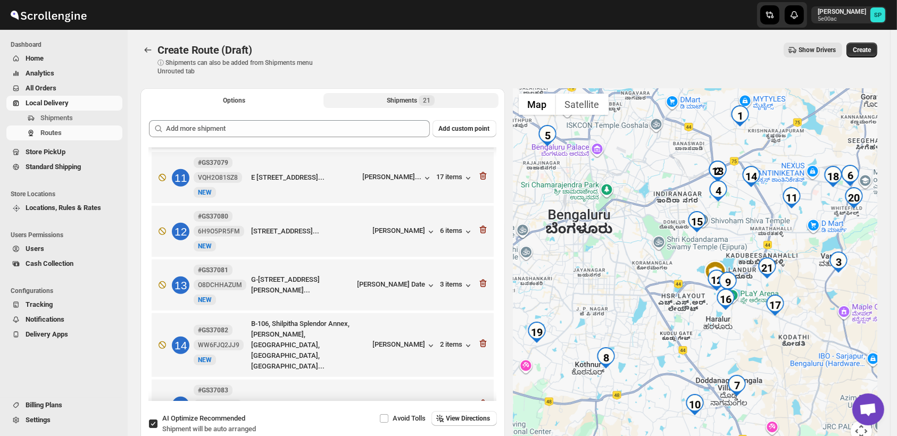
scroll to position [650, 0]
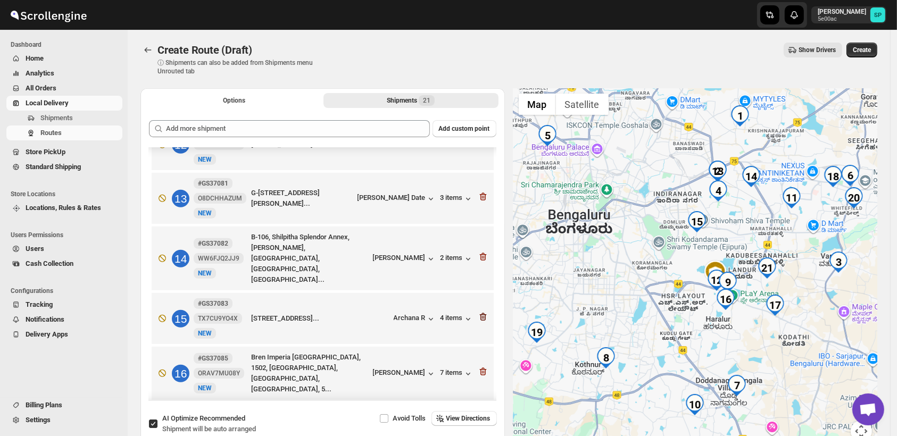
click at [481, 316] on icon "button" at bounding box center [481, 317] width 1 height 3
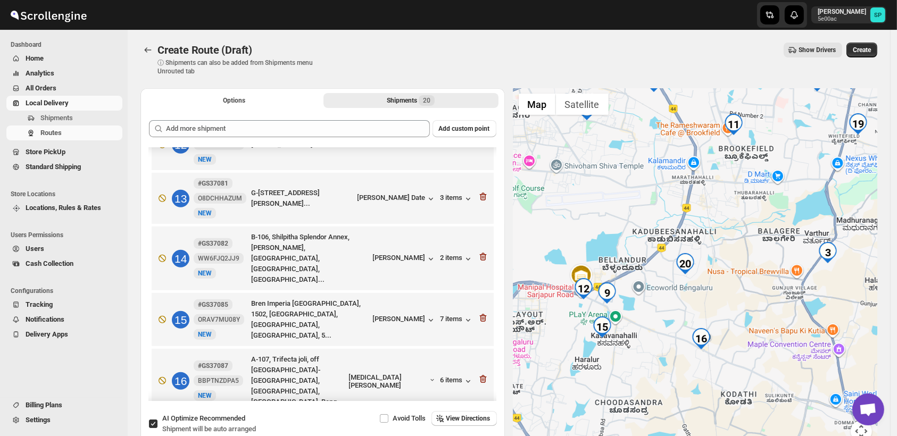
drag, startPoint x: 783, startPoint y: 249, endPoint x: 734, endPoint y: 206, distance: 64.8
click at [734, 206] on div at bounding box center [695, 271] width 364 height 366
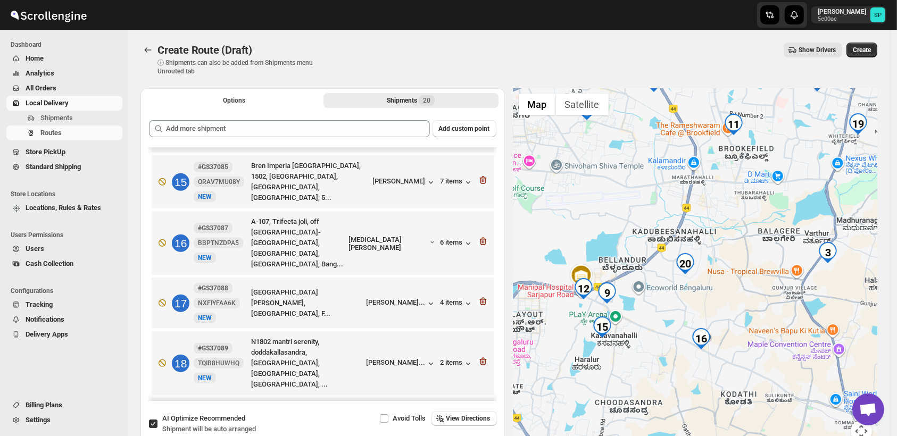
scroll to position [834, 0]
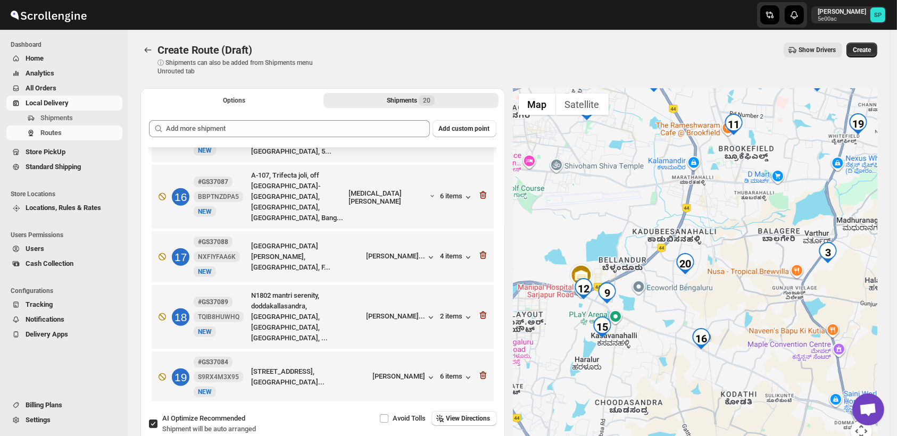
click at [481, 428] on icon "button" at bounding box center [481, 429] width 1 height 3
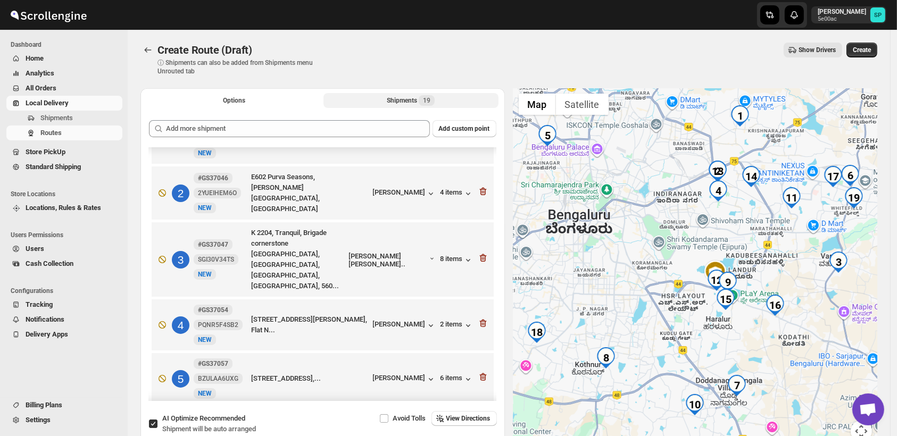
scroll to position [0, 0]
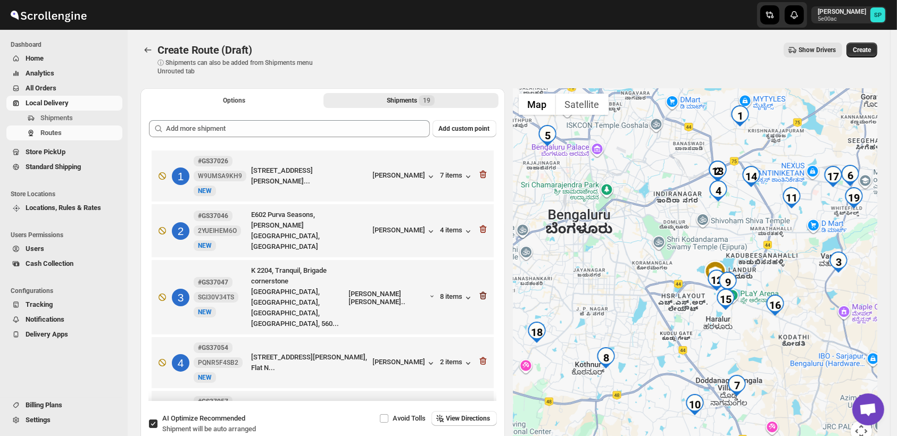
click at [479, 292] on icon "button" at bounding box center [482, 296] width 7 height 8
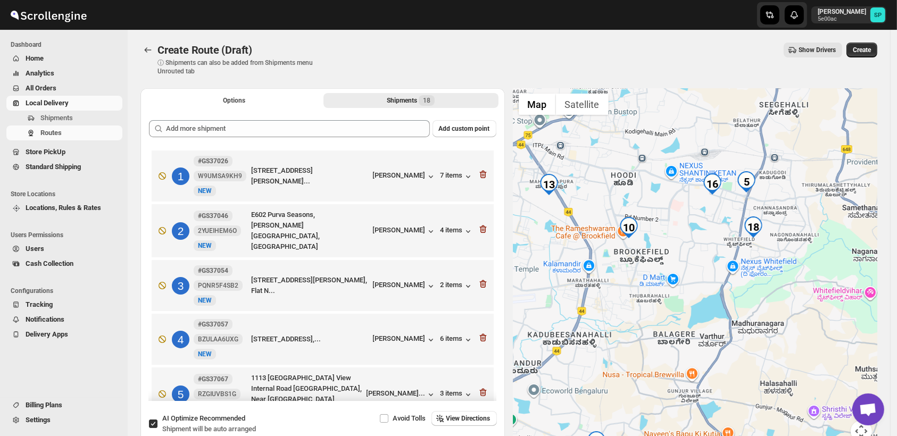
drag, startPoint x: 760, startPoint y: 286, endPoint x: 666, endPoint y: 329, distance: 103.7
click at [666, 329] on div at bounding box center [695, 271] width 364 height 366
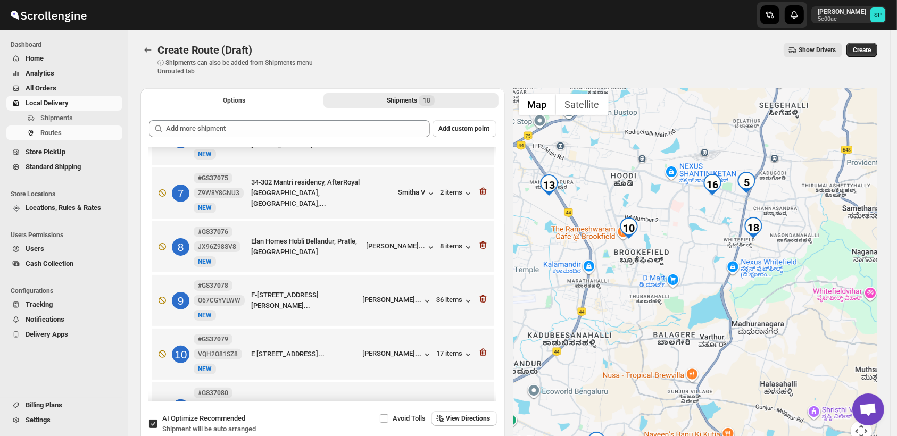
scroll to position [371, 0]
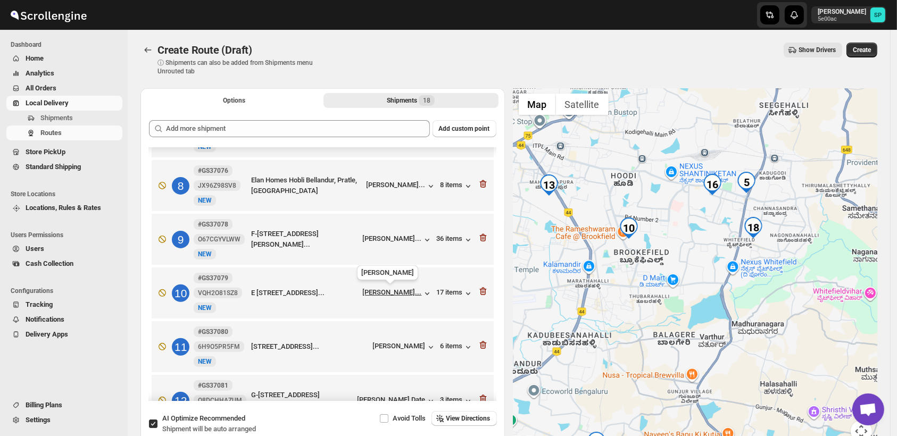
click at [407, 289] on div "Harshvardhan Vy..." at bounding box center [392, 292] width 59 height 8
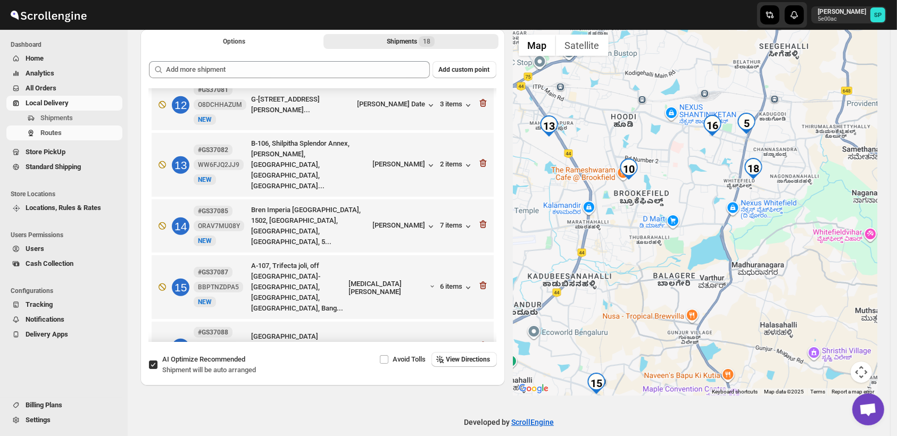
scroll to position [666, 0]
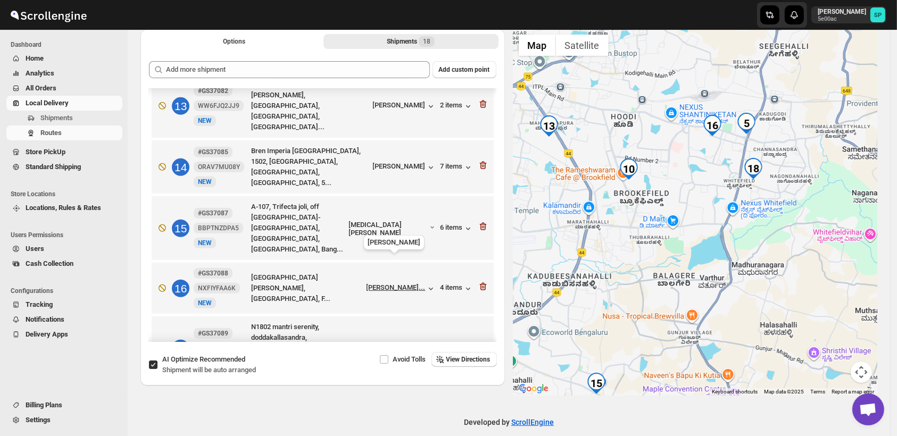
click at [409, 283] on div "Seema Kharshika..." at bounding box center [395, 287] width 59 height 8
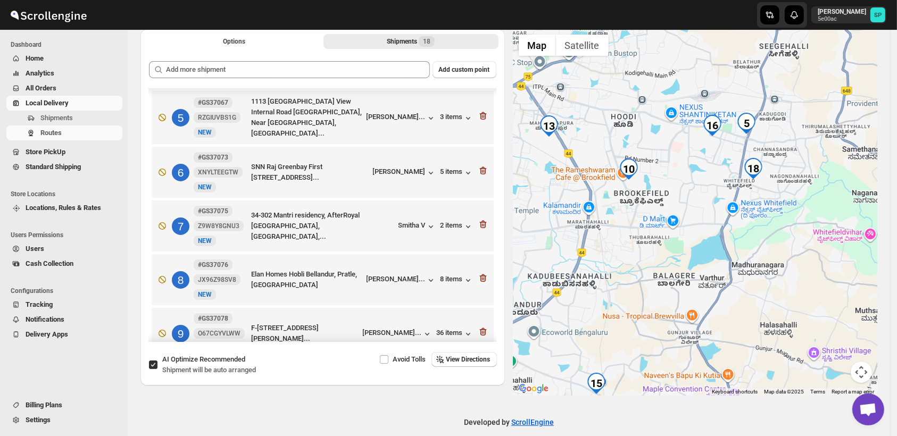
scroll to position [194, 0]
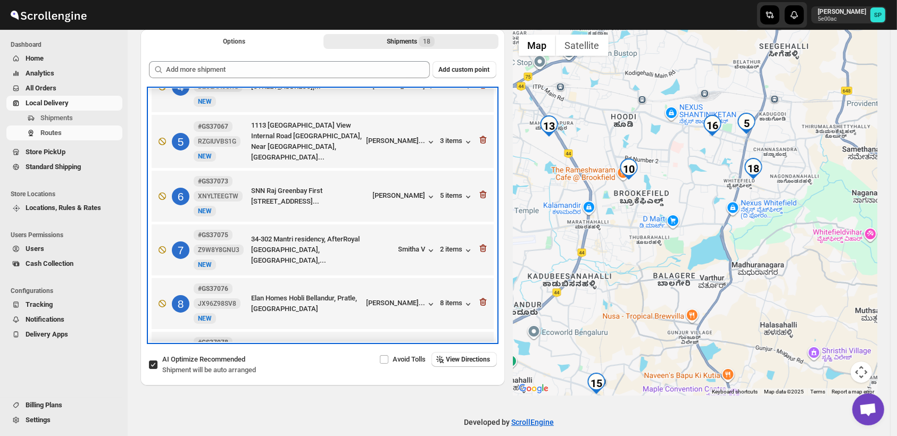
click at [385, 133] on div "5 #GS37067 RZGIUVBS1G New NEW 1113 Prestige Park View Internal Road Kadugodi, N…" at bounding box center [321, 139] width 336 height 47
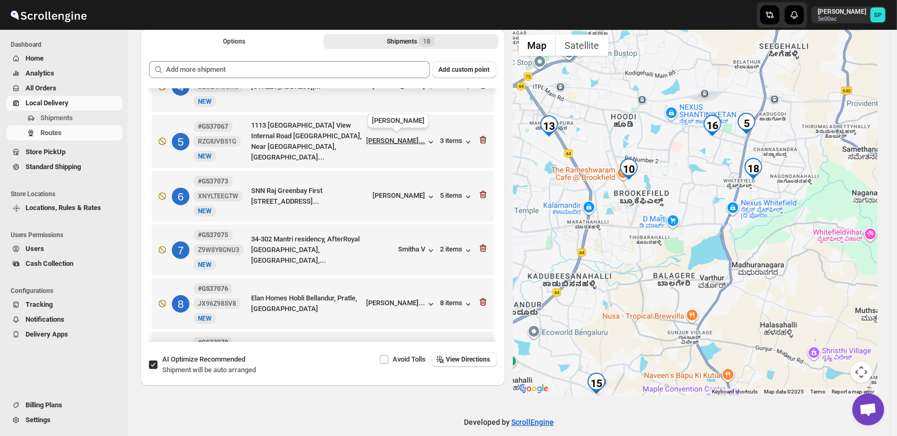
click at [388, 141] on div "Gauri Kshirsaga..." at bounding box center [395, 141] width 59 height 8
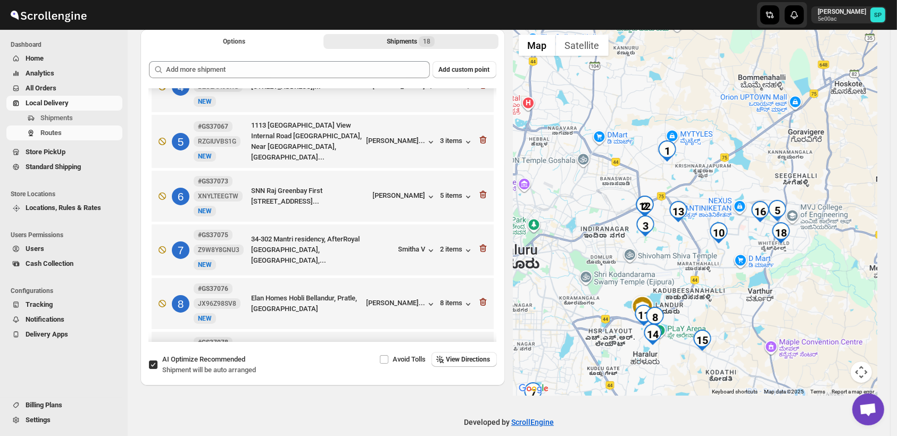
drag, startPoint x: 719, startPoint y: 206, endPoint x: 757, endPoint y: 263, distance: 68.6
click at [757, 263] on div at bounding box center [695, 212] width 364 height 366
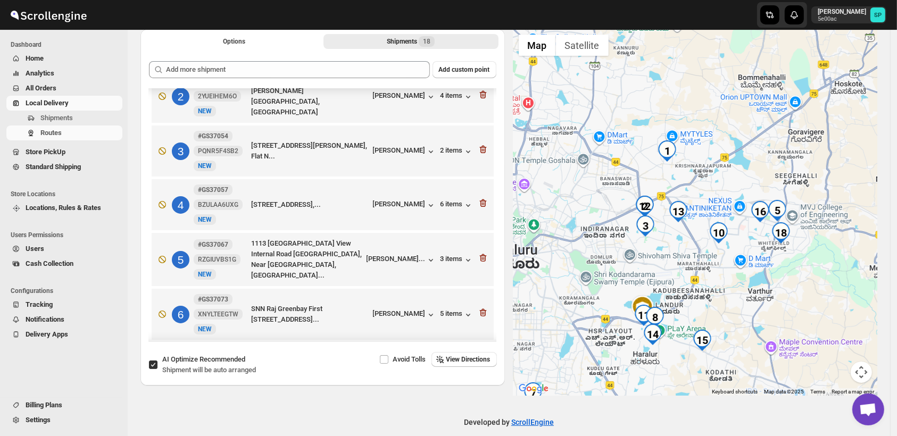
scroll to position [16, 0]
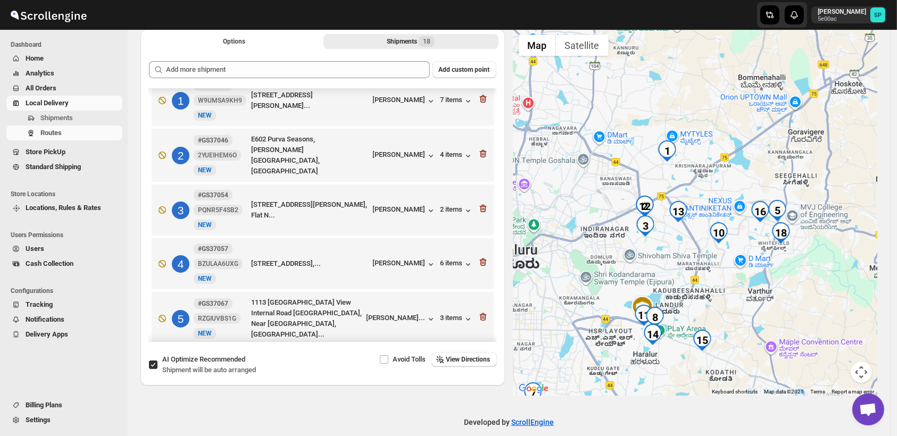
click at [648, 204] on img "12" at bounding box center [644, 206] width 21 height 21
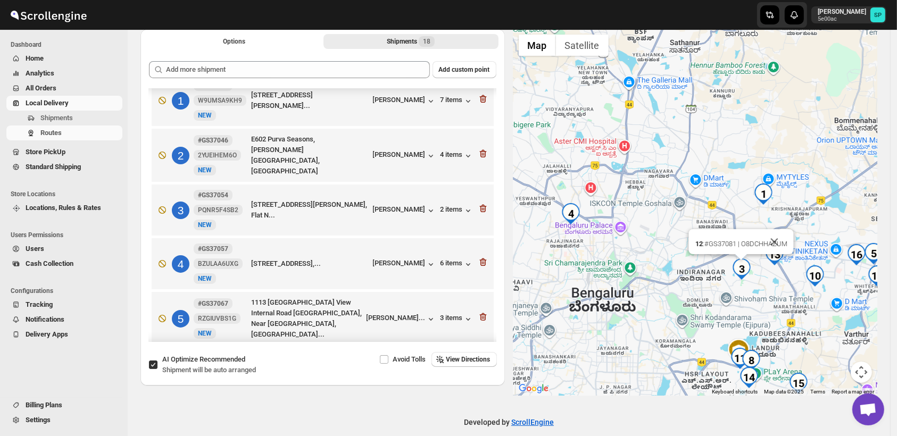
drag, startPoint x: 662, startPoint y: 194, endPoint x: 707, endPoint y: 356, distance: 168.9
click at [707, 356] on div "12 : #GS37081 | O8DCHHAZUM" at bounding box center [695, 212] width 364 height 366
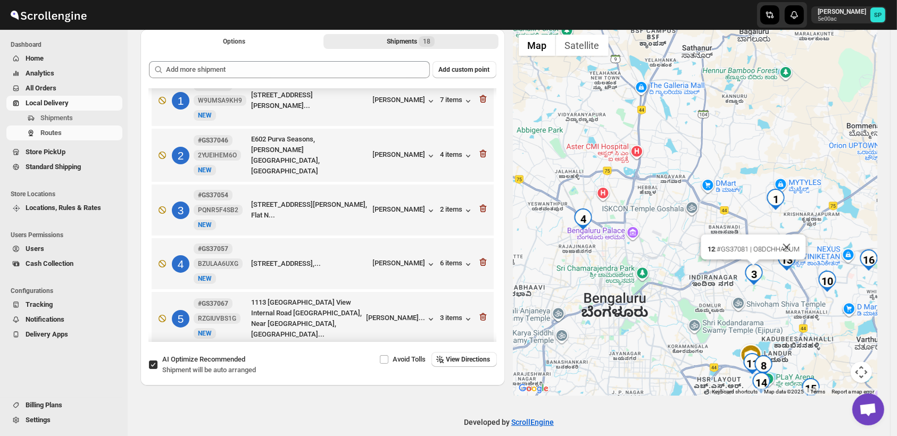
drag, startPoint x: 639, startPoint y: 290, endPoint x: 620, endPoint y: 277, distance: 22.9
click at [620, 277] on div "12 : #GS37081 | O8DCHHAZUM" at bounding box center [695, 212] width 364 height 366
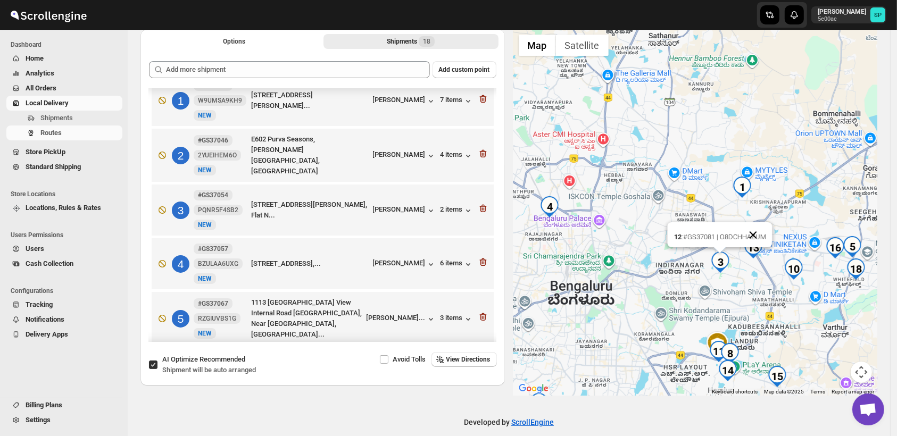
click at [757, 236] on button "Close" at bounding box center [753, 235] width 26 height 26
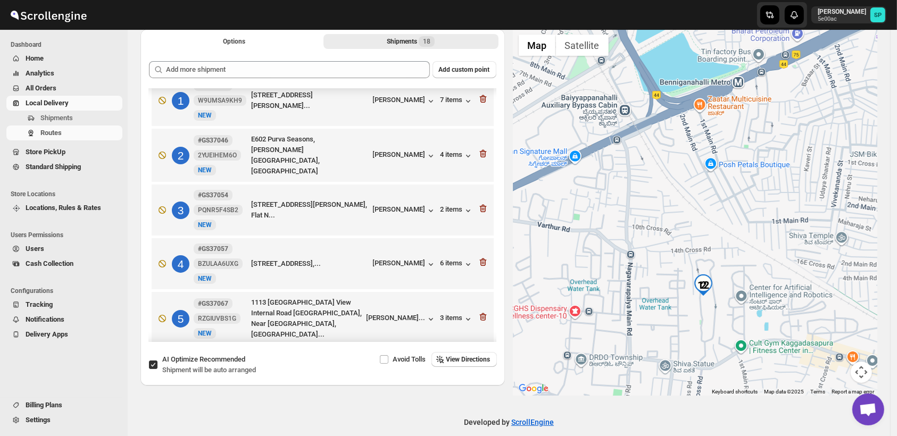
drag, startPoint x: 704, startPoint y: 298, endPoint x: 723, endPoint y: 263, distance: 39.5
click at [723, 263] on div "To navigate, press the arrow keys." at bounding box center [695, 212] width 364 height 366
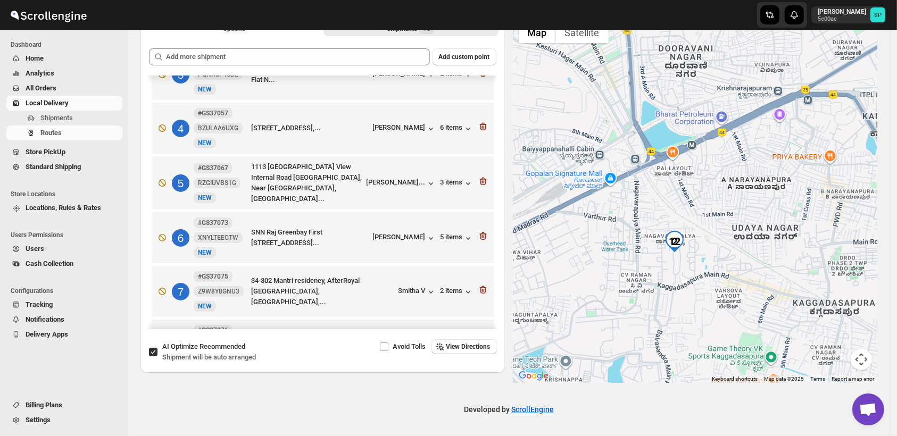
scroll to position [76, 0]
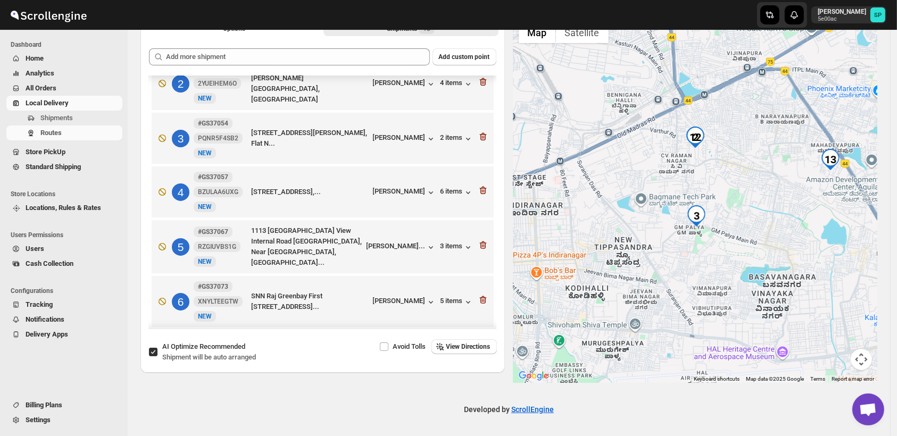
drag, startPoint x: 727, startPoint y: 264, endPoint x: 723, endPoint y: 202, distance: 62.4
click at [723, 202] on div at bounding box center [695, 199] width 364 height 366
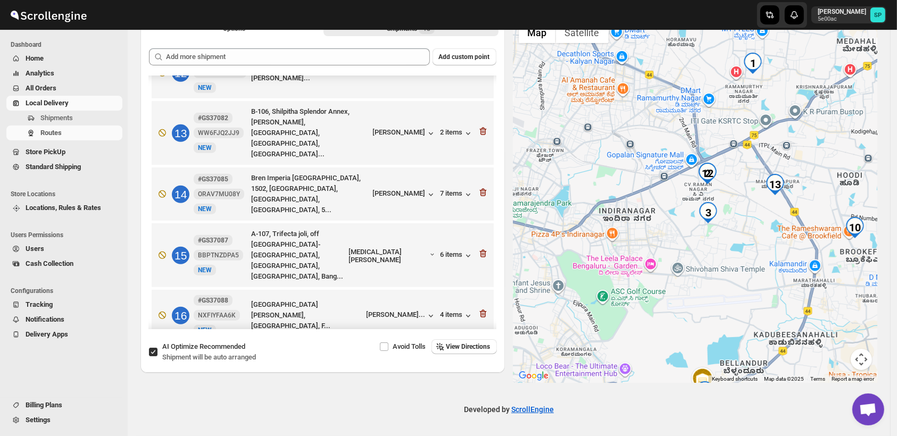
scroll to position [607, 0]
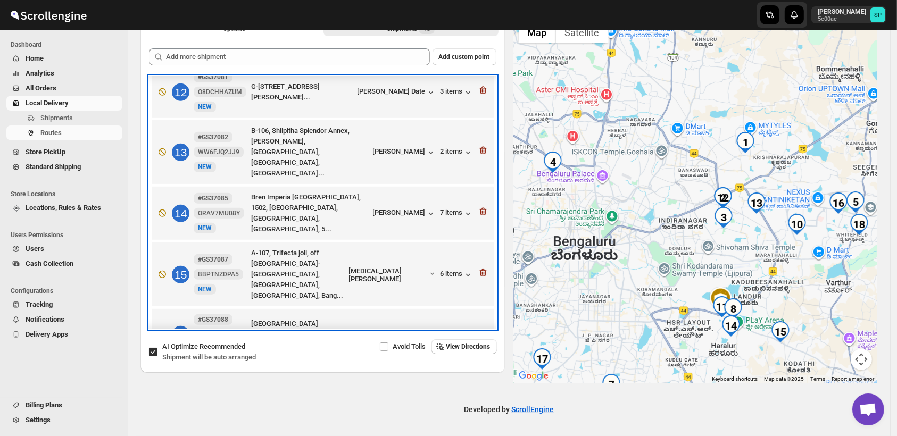
drag, startPoint x: 339, startPoint y: 216, endPoint x: 347, endPoint y: 237, distance: 22.2
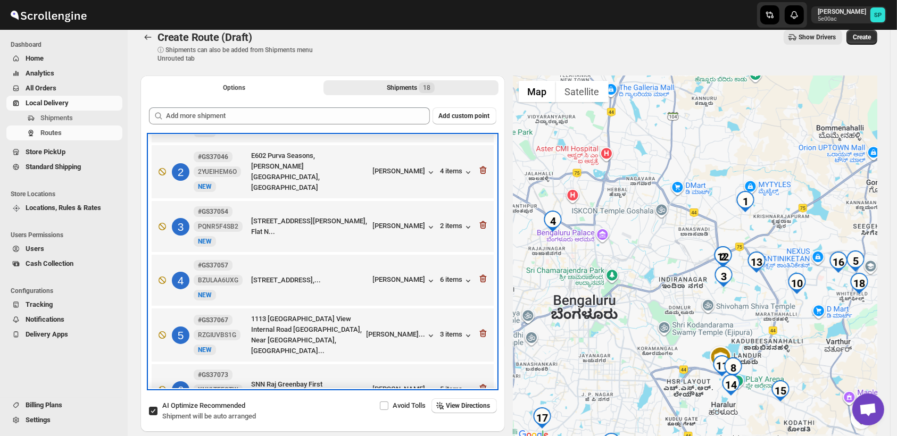
scroll to position [59, 0]
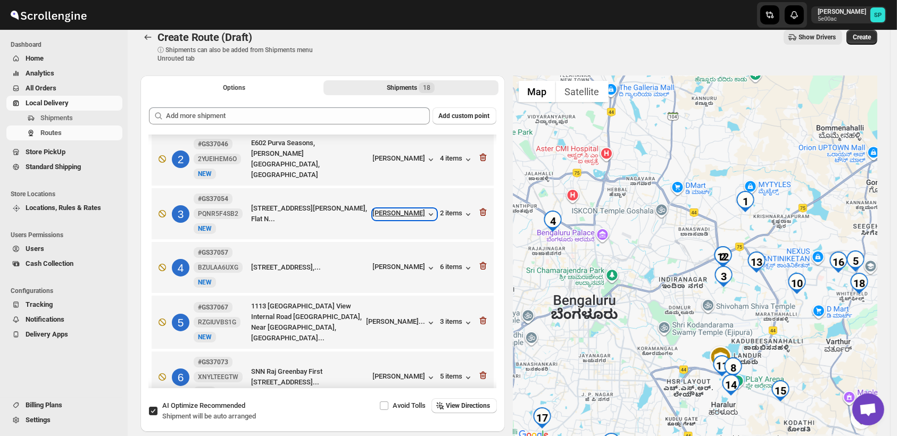
click at [403, 212] on div "Muthu Kuamaran" at bounding box center [404, 214] width 63 height 11
click at [482, 208] on icon "button" at bounding box center [482, 212] width 7 height 8
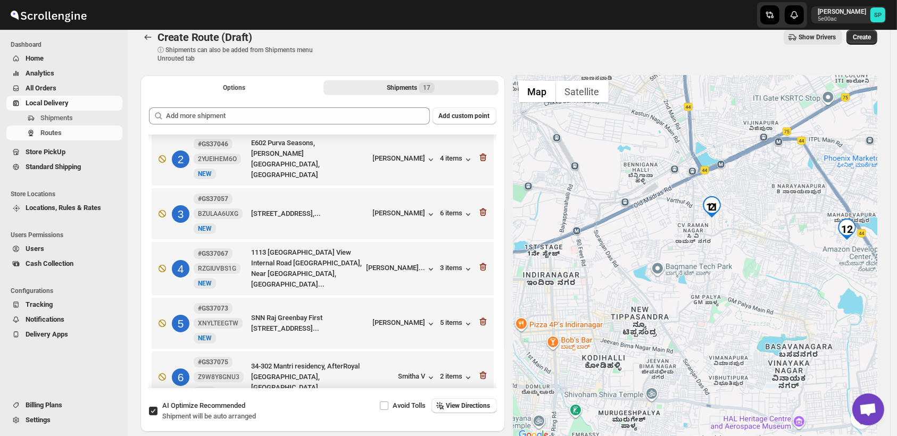
drag, startPoint x: 734, startPoint y: 164, endPoint x: 700, endPoint y: 286, distance: 126.6
click at [700, 286] on div at bounding box center [695, 259] width 364 height 366
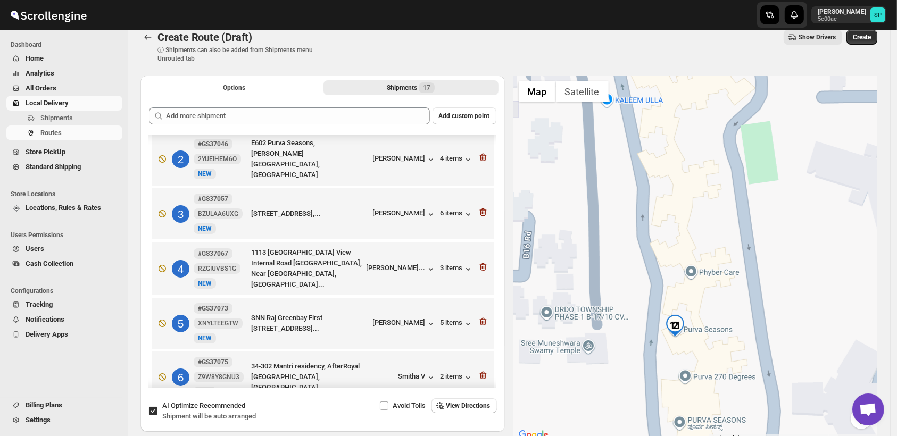
click at [681, 324] on img "11" at bounding box center [674, 325] width 21 height 21
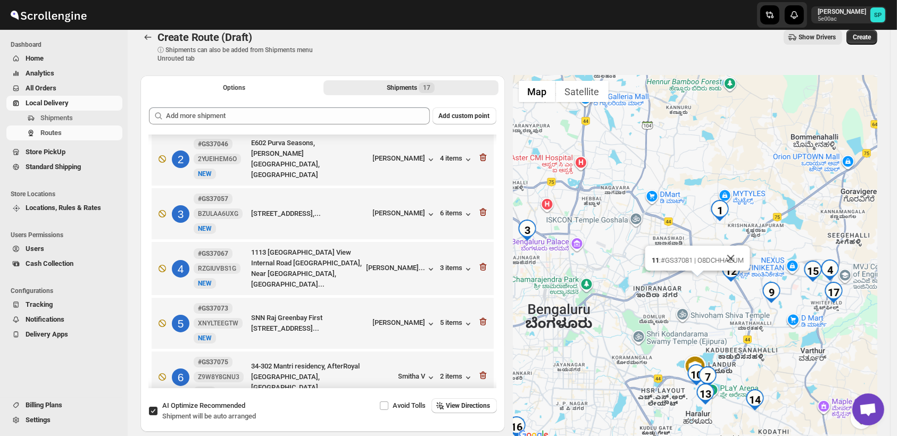
drag, startPoint x: 791, startPoint y: 344, endPoint x: 723, endPoint y: 323, distance: 71.3
click at [723, 323] on div "11 : #GS37081 | O8DCHHAZUM" at bounding box center [695, 259] width 364 height 366
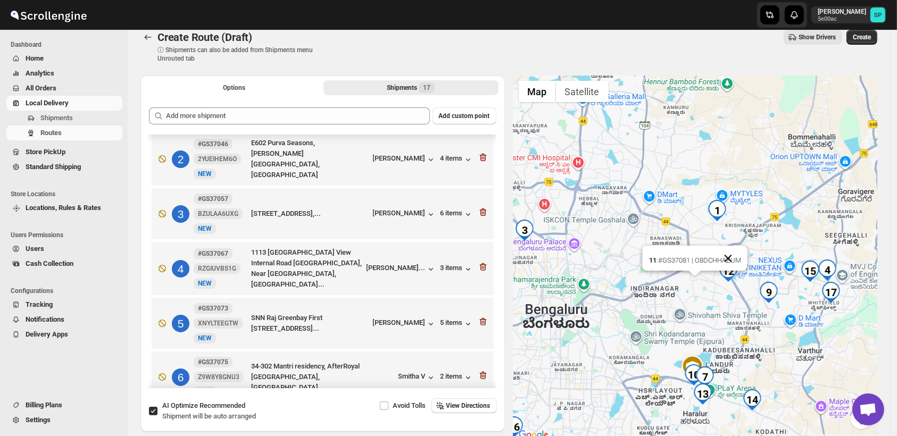
click at [734, 256] on button "Close" at bounding box center [728, 259] width 26 height 26
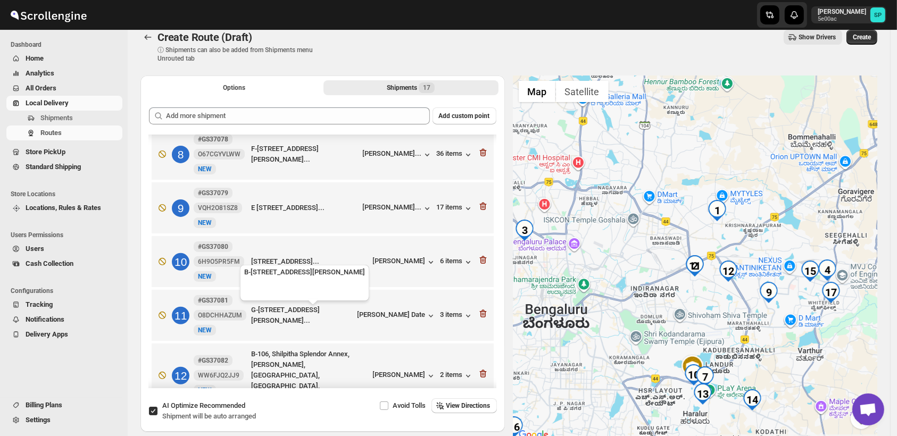
scroll to position [472, 0]
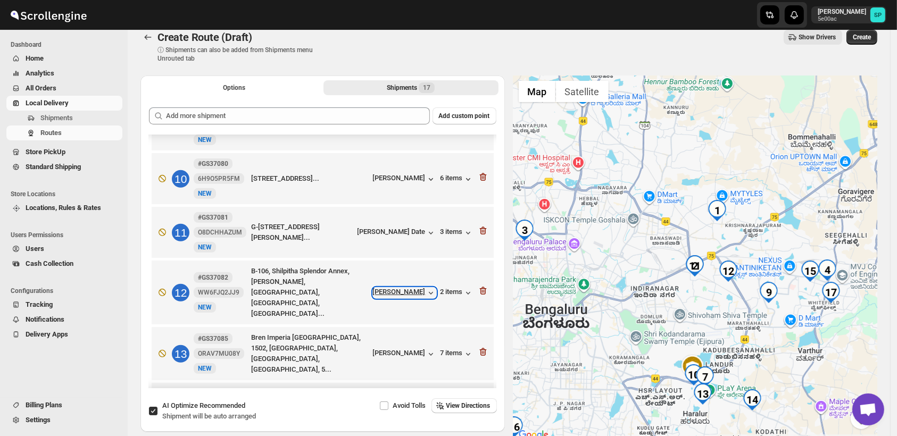
click at [425, 288] on icon "button" at bounding box center [430, 293] width 11 height 11
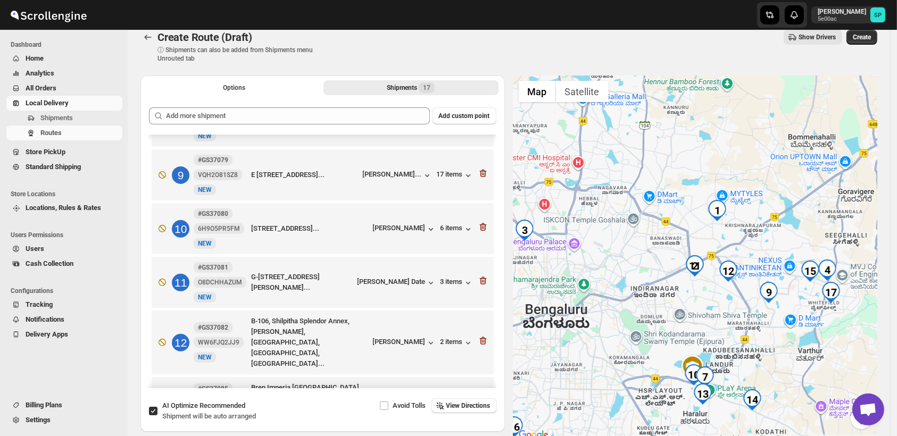
scroll to position [434, 0]
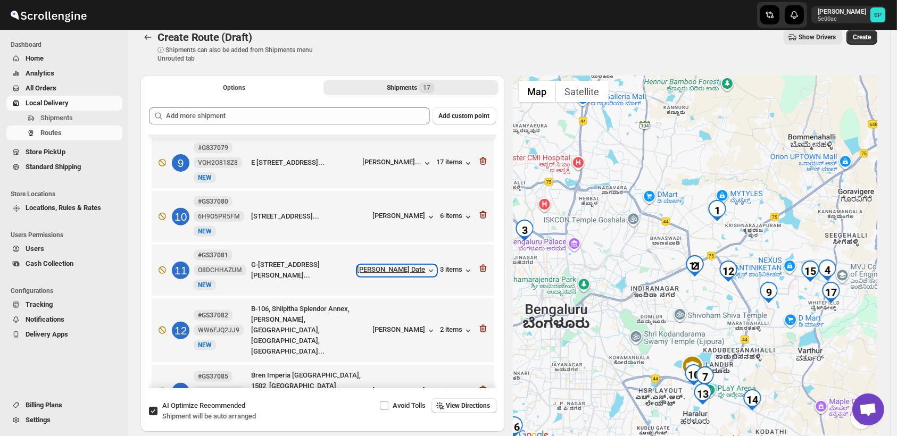
click at [413, 269] on div "Sayali Date" at bounding box center [396, 270] width 79 height 11
click at [478, 268] on icon "button" at bounding box center [483, 268] width 11 height 11
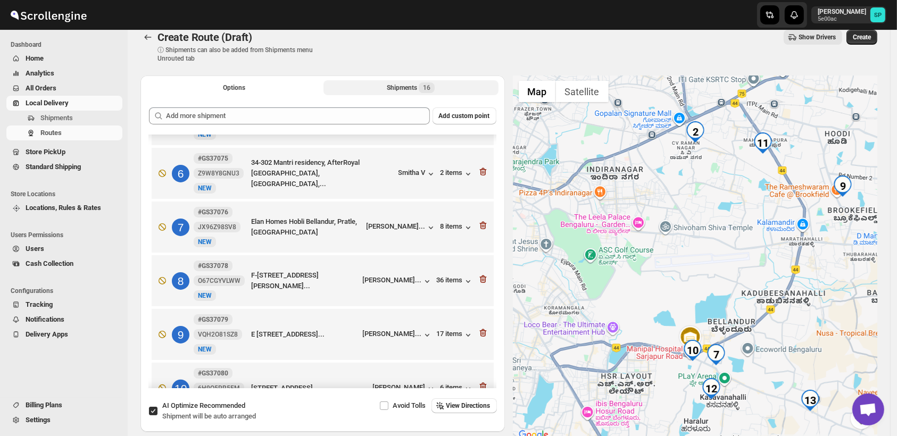
scroll to position [26, 0]
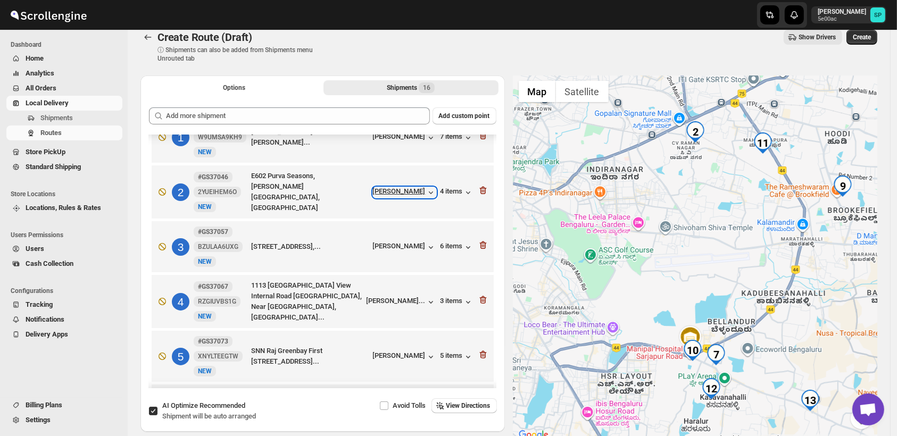
click at [414, 189] on div "Rasika Tandale" at bounding box center [404, 192] width 63 height 11
click at [481, 189] on icon "button" at bounding box center [483, 190] width 11 height 11
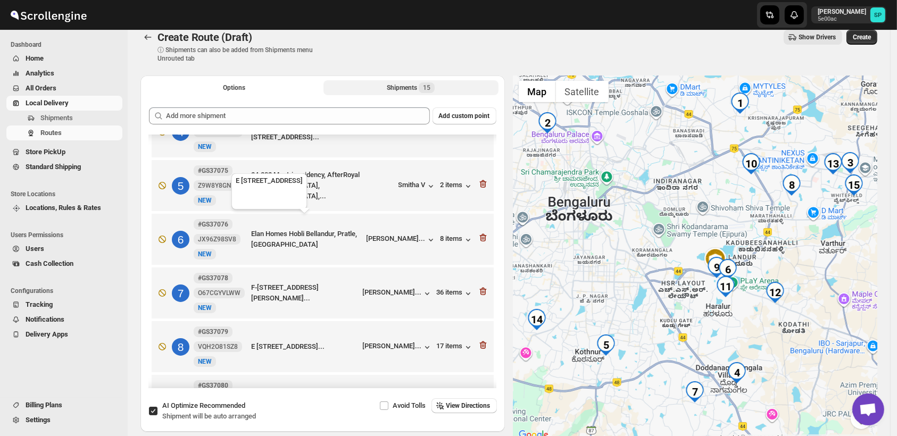
scroll to position [0, 0]
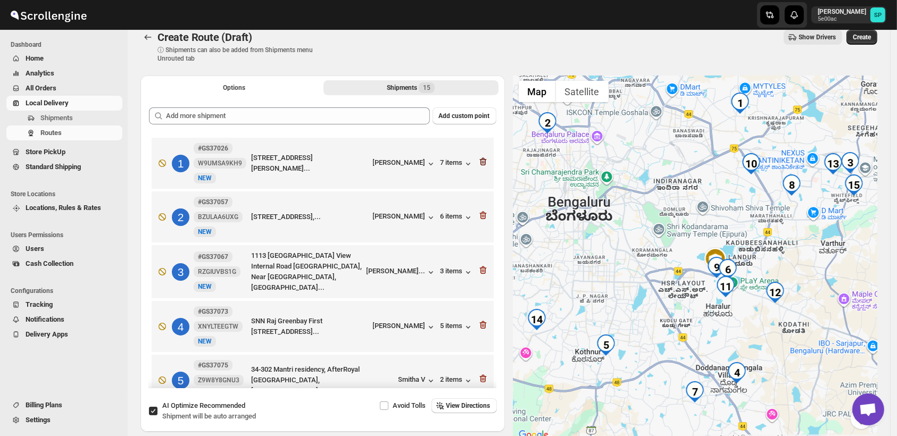
click at [481, 162] on icon "button" at bounding box center [483, 161] width 11 height 11
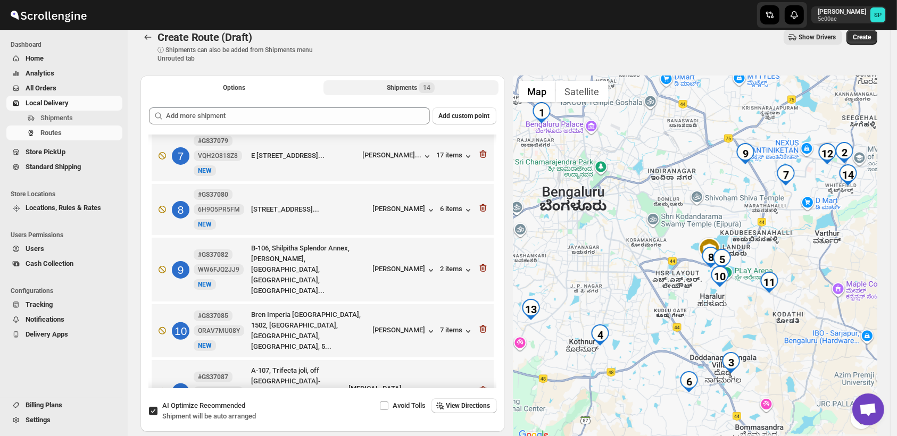
scroll to position [272, 0]
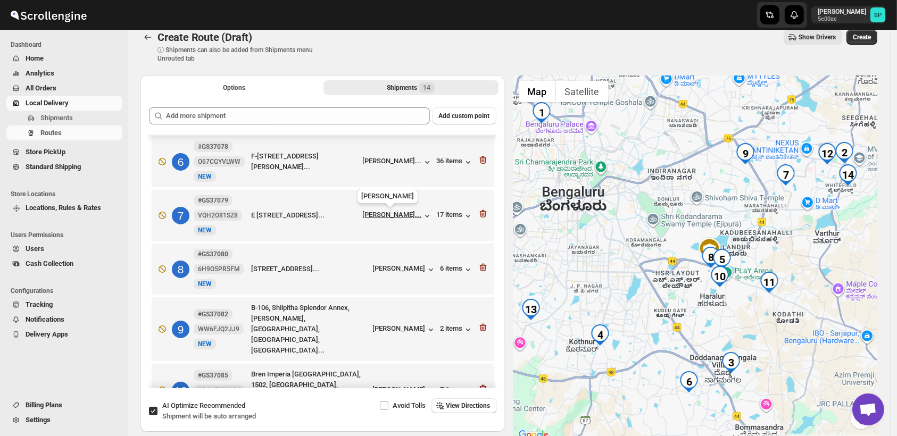
click at [379, 216] on div "Harshvardhan Vy..." at bounding box center [392, 215] width 59 height 8
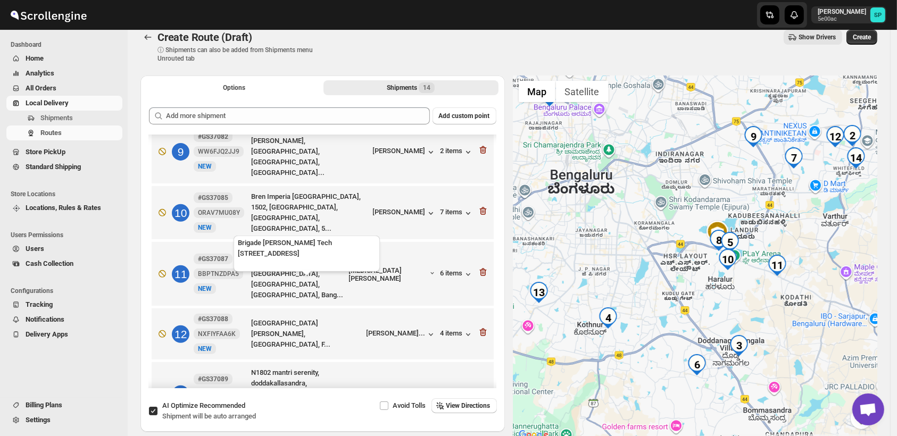
scroll to position [509, 0]
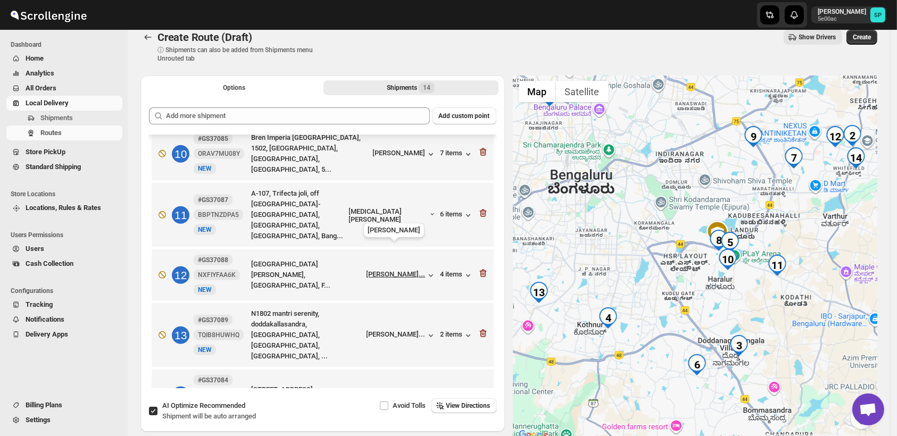
click at [409, 270] on div "Seema Kharshika..." at bounding box center [395, 274] width 59 height 8
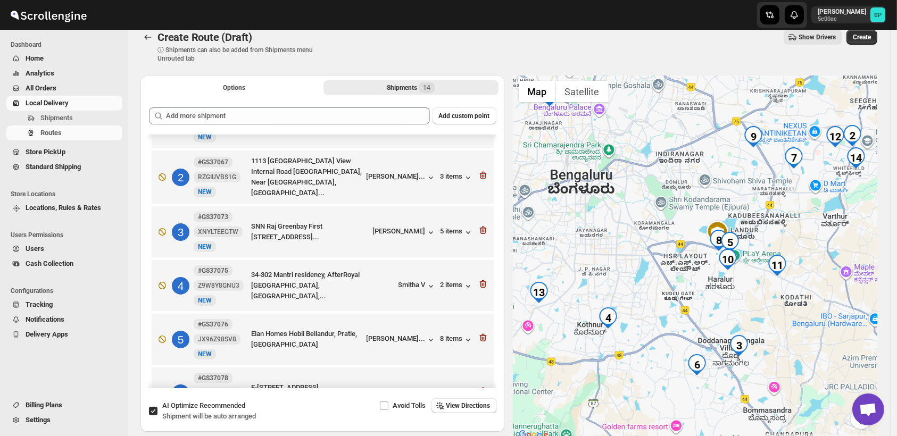
scroll to position [0, 0]
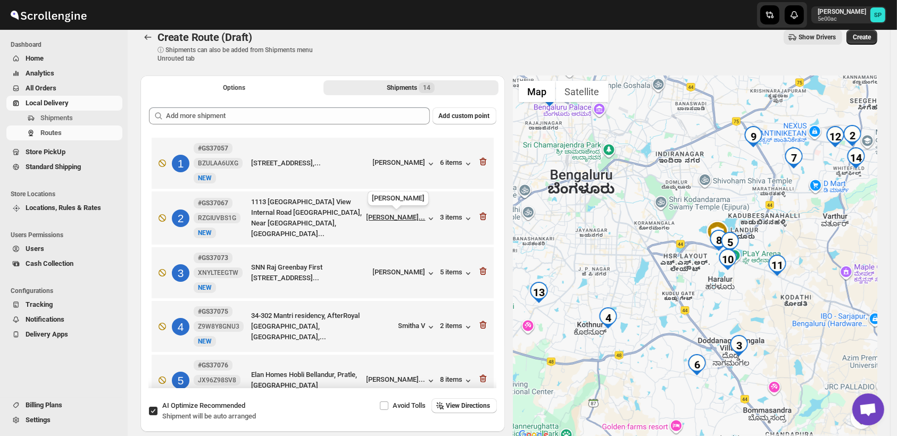
click at [412, 222] on span "Gauri Kshirsaga..." at bounding box center [395, 218] width 59 height 11
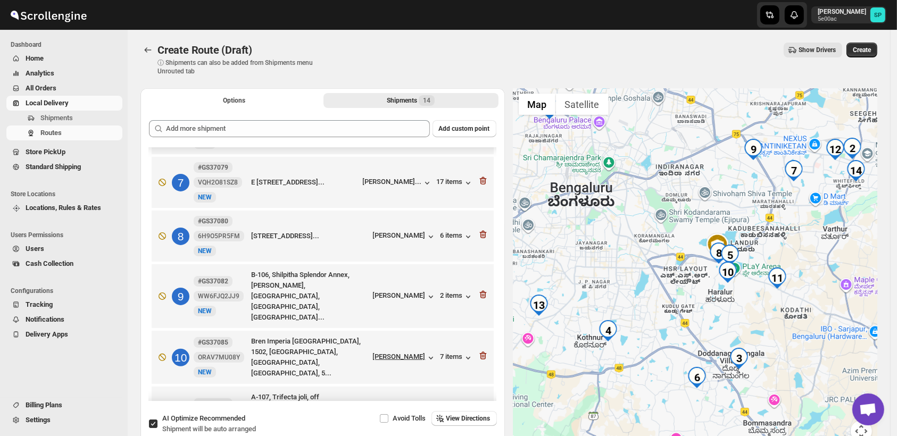
scroll to position [413, 0]
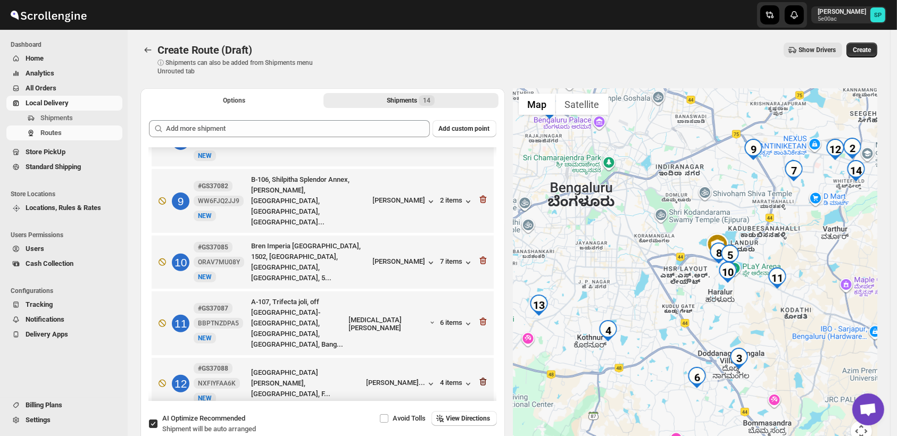
click at [479, 376] on icon "button" at bounding box center [483, 381] width 11 height 11
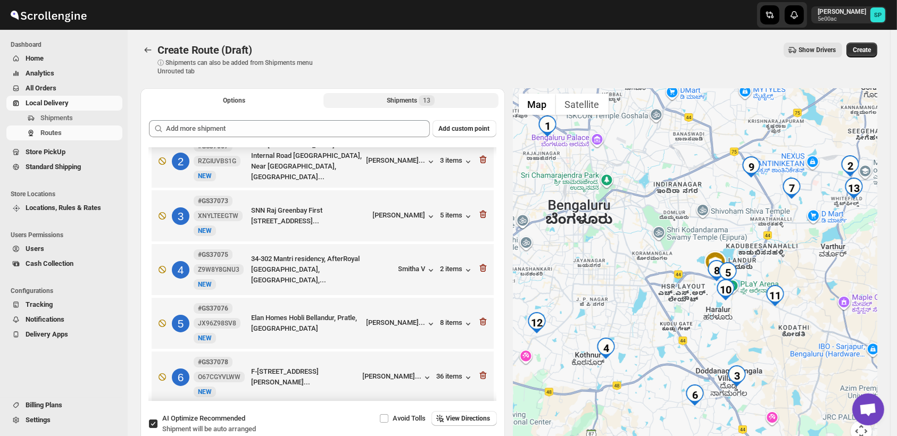
scroll to position [0, 0]
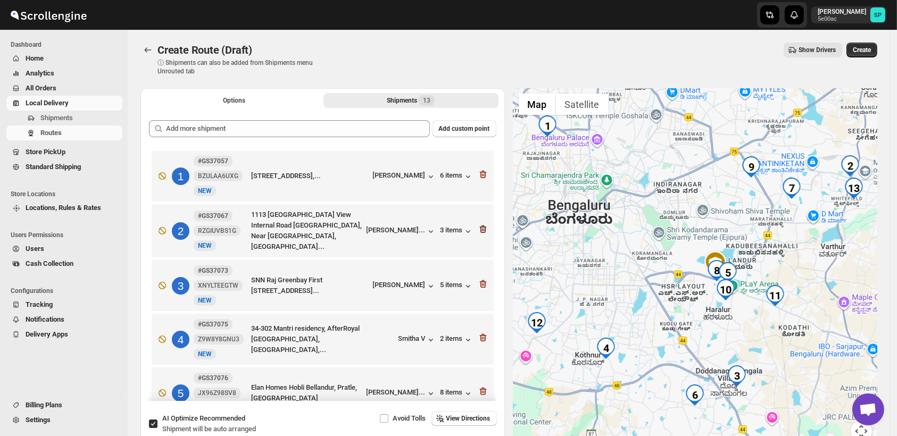
click at [479, 225] on icon "button" at bounding box center [482, 229] width 7 height 8
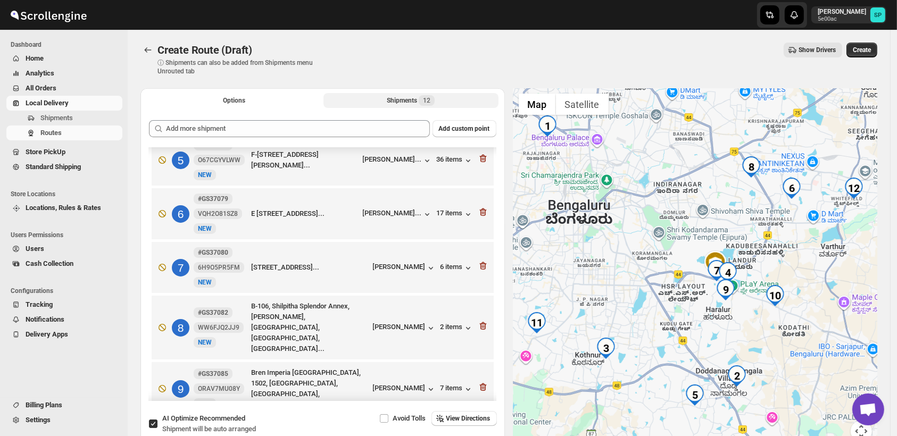
scroll to position [224, 0]
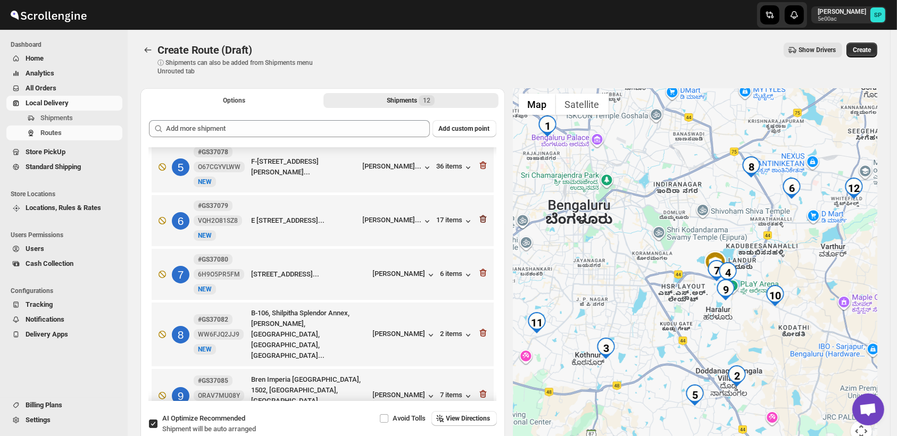
click at [481, 221] on icon "button" at bounding box center [481, 219] width 1 height 3
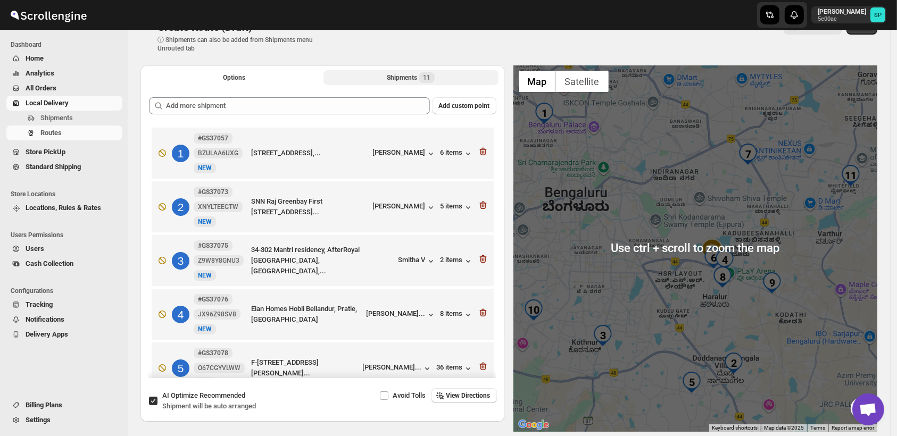
scroll to position [0, 0]
